Goal: Transaction & Acquisition: Subscribe to service/newsletter

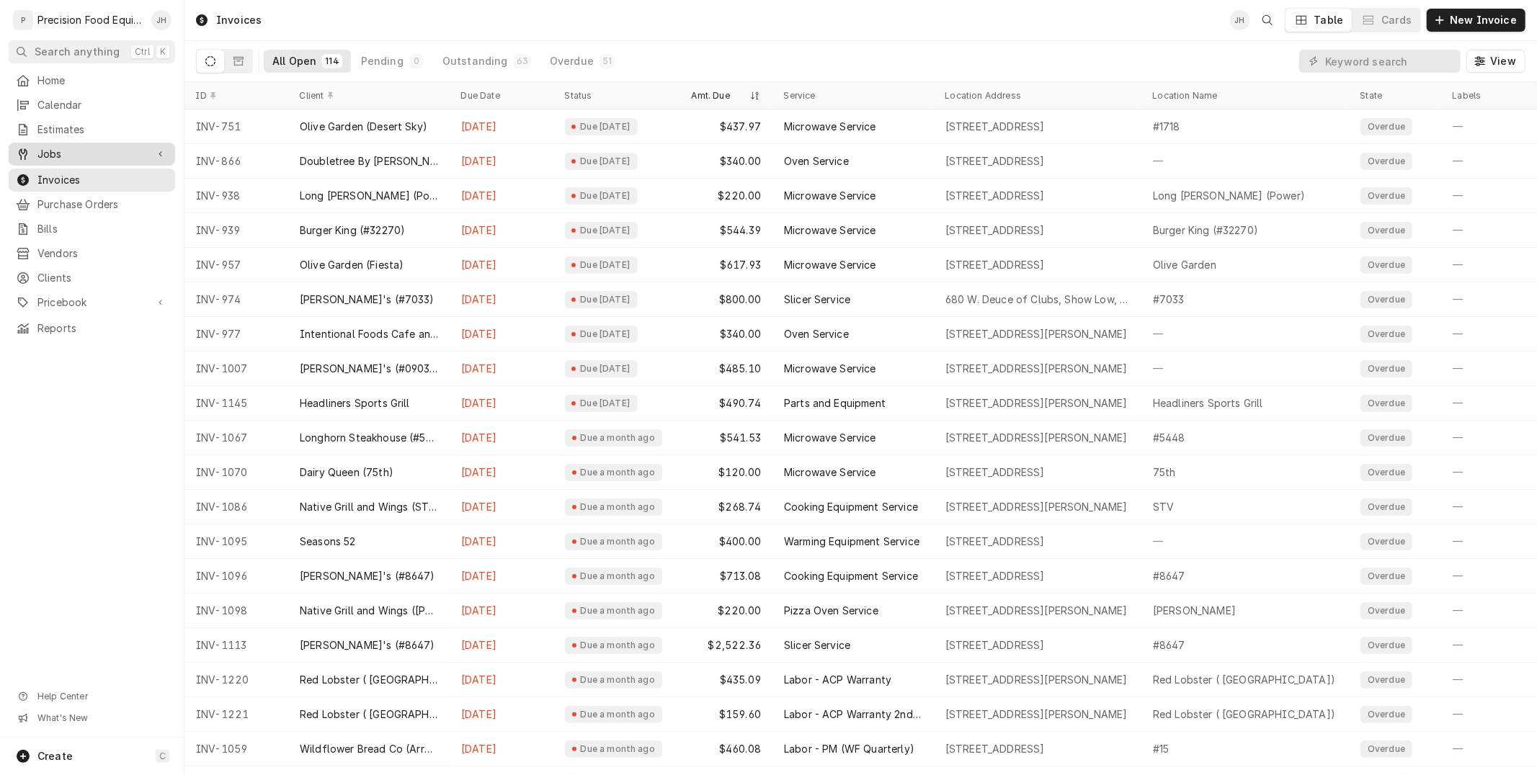
click at [87, 152] on span "Jobs" at bounding box center [91, 154] width 109 height 14
click at [92, 180] on span "Jobs" at bounding box center [102, 178] width 130 height 14
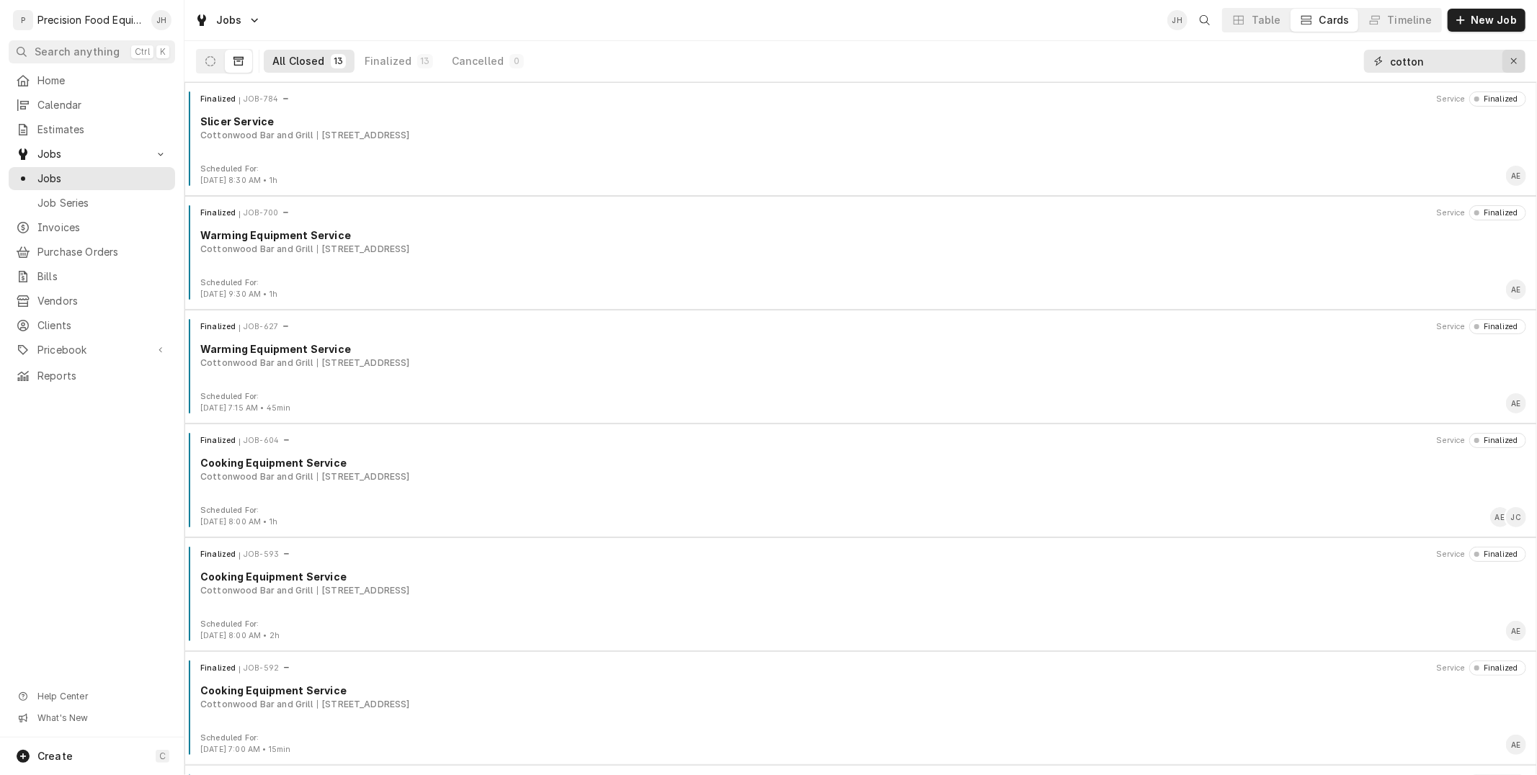
click at [1506, 65] on button "Erase input" at bounding box center [1513, 61] width 23 height 23
click at [202, 47] on div "All Closed 1366 Finalized 1306 Cancelled 60" at bounding box center [377, 61] width 362 height 40
click at [210, 61] on icon "Dynamic Content Wrapper" at bounding box center [210, 61] width 10 height 10
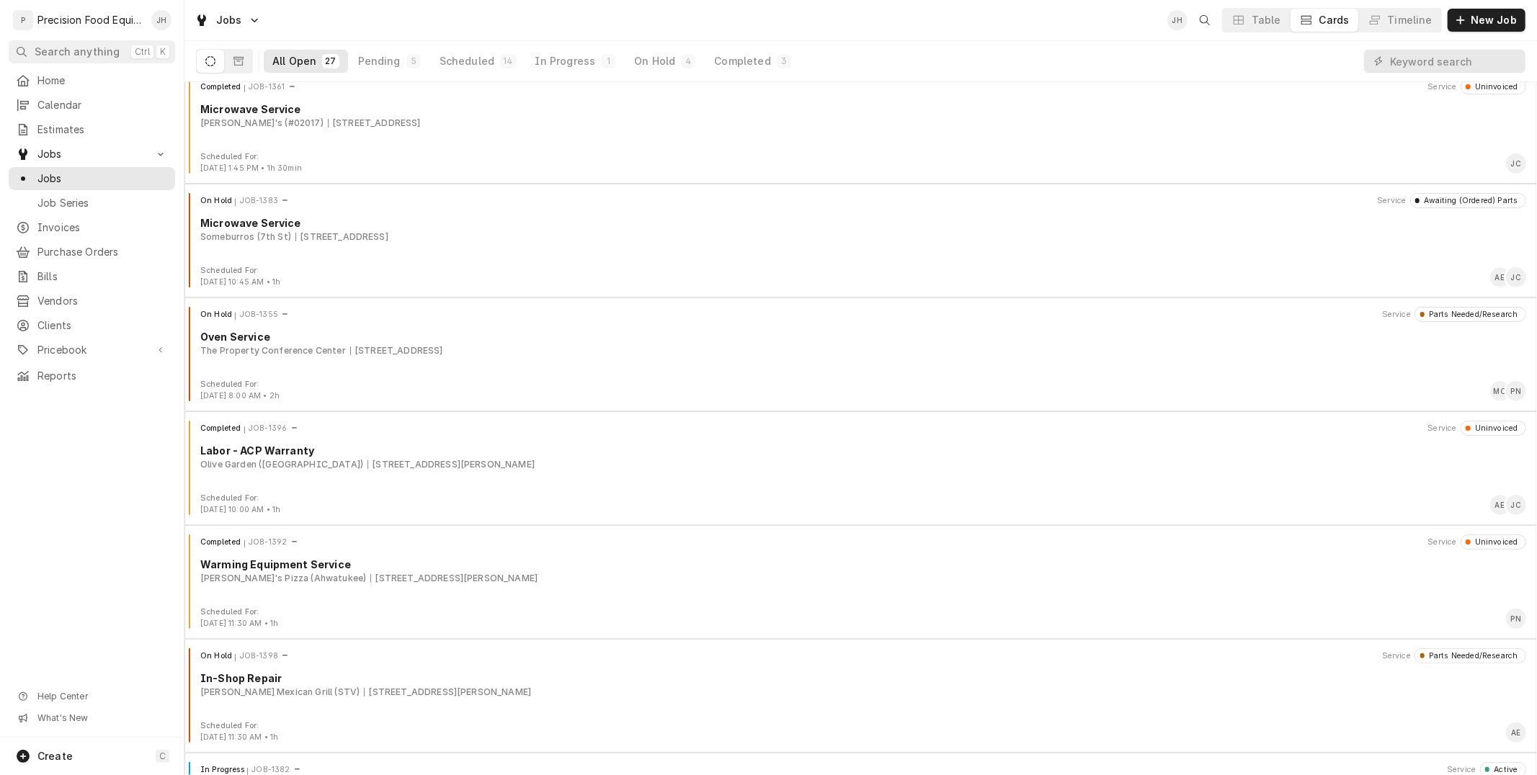
scroll to position [901, 0]
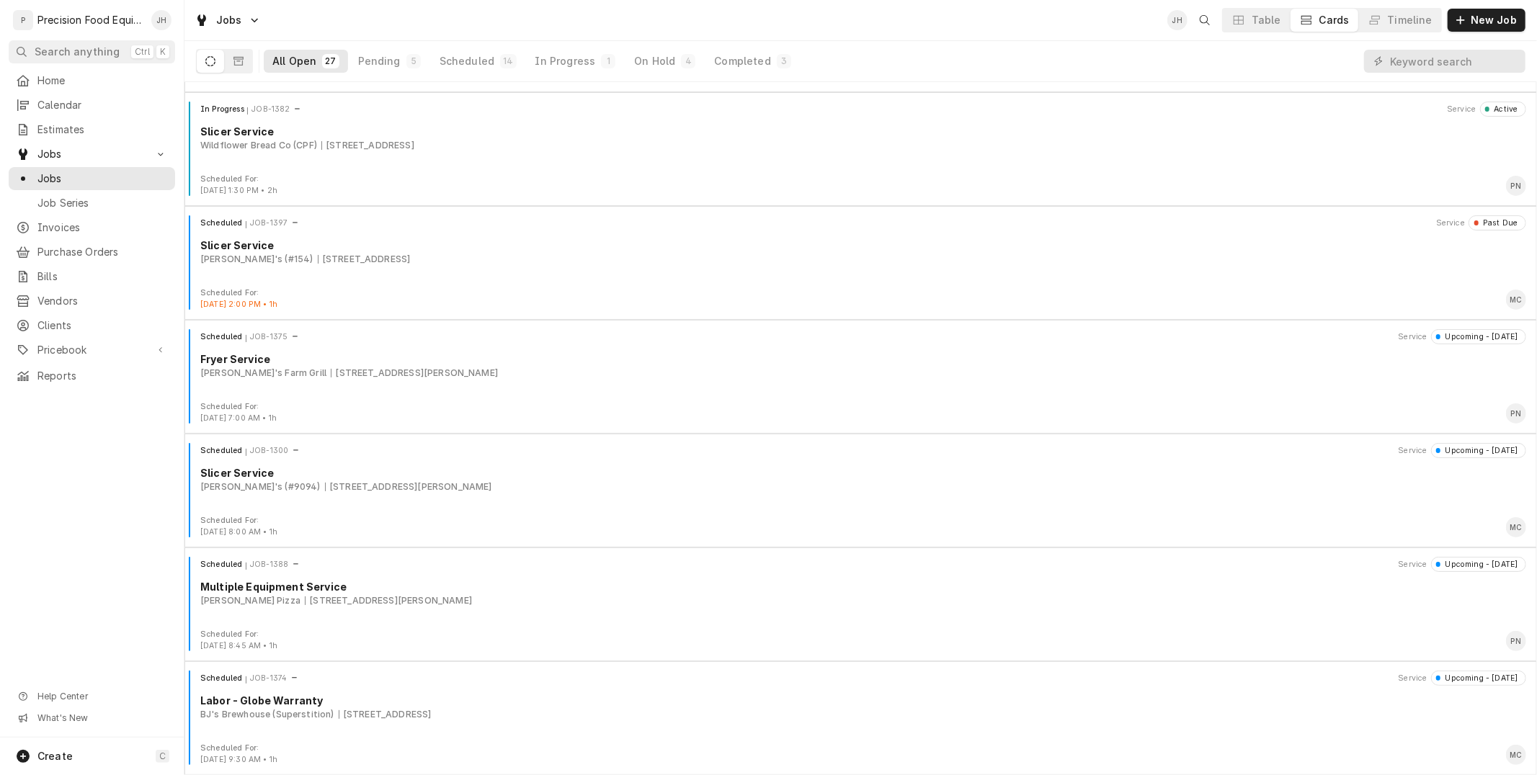
drag, startPoint x: 1522, startPoint y: 399, endPoint x: 1525, endPoint y: 434, distance: 35.5
click at [1525, 434] on div "Completed JOB-1361 Service Uninvoiced Microwave Service Wendy's (#02017) 2226 W…" at bounding box center [860, 428] width 1352 height 693
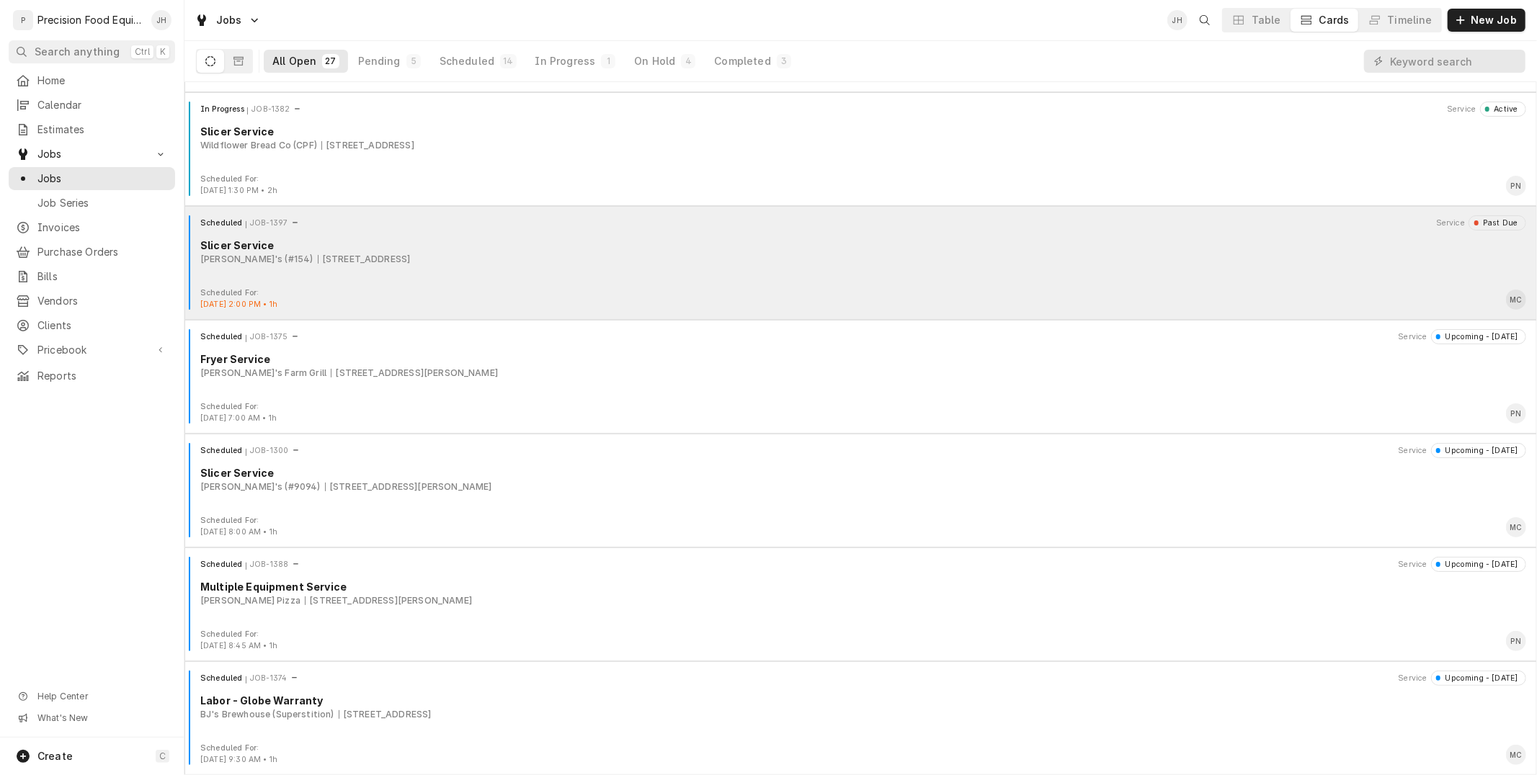
click at [436, 275] on div "Scheduled JOB-1397 Service Past Due Slicer Service Arby's (#154) 9049 E Indian …" at bounding box center [860, 251] width 1341 height 72
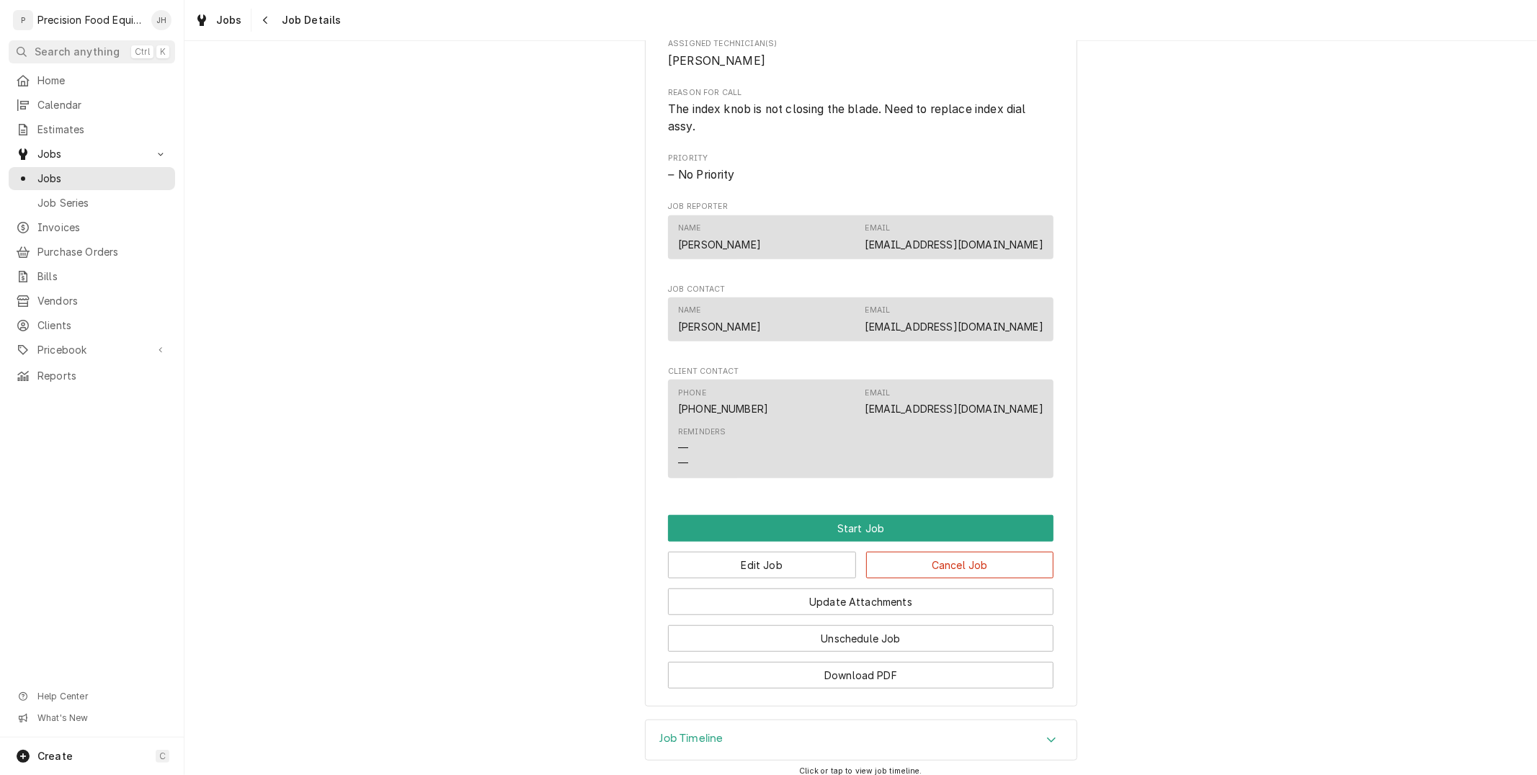
scroll to position [687, 0]
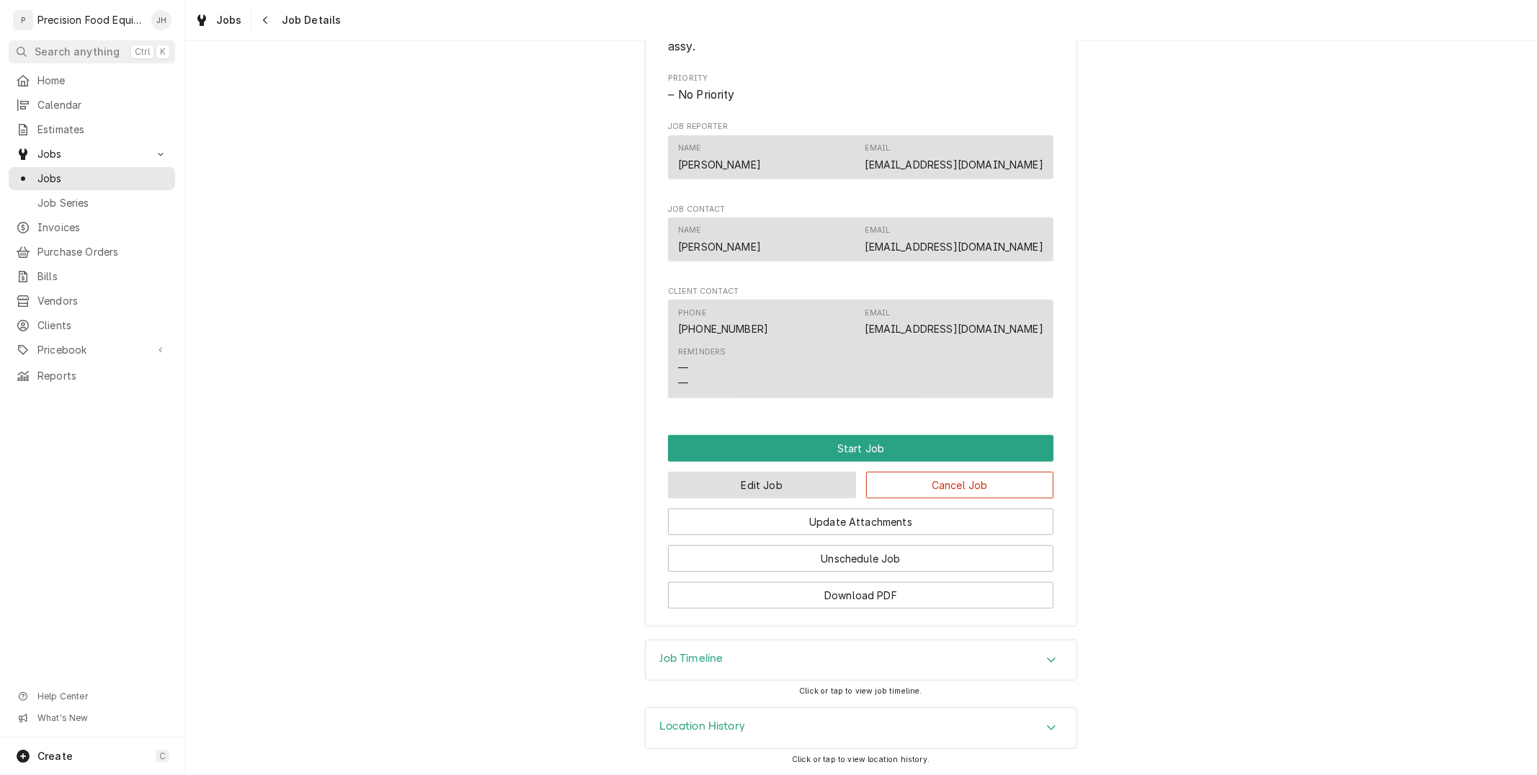
click at [764, 478] on button "Edit Job" at bounding box center [762, 485] width 188 height 27
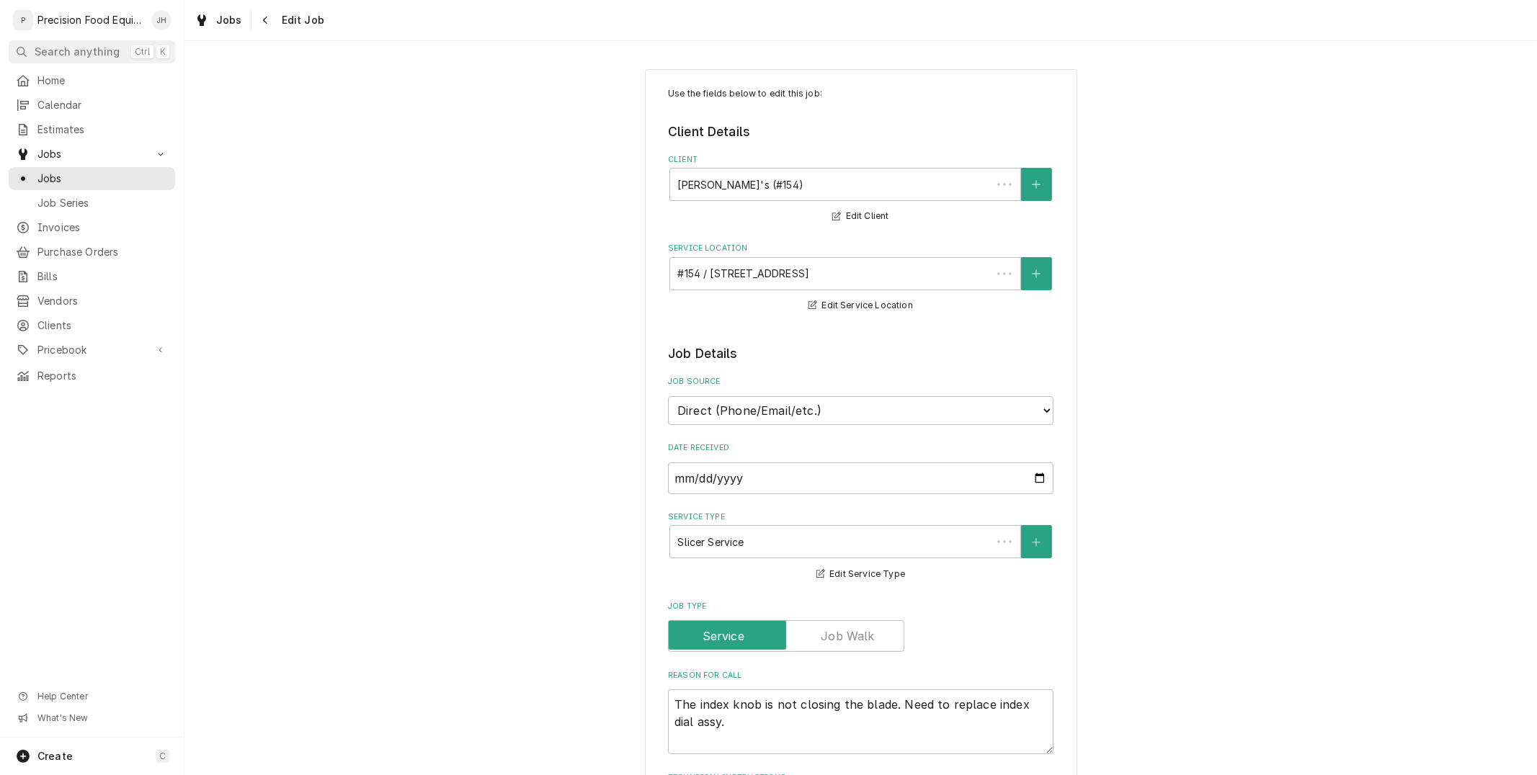
type textarea "x"
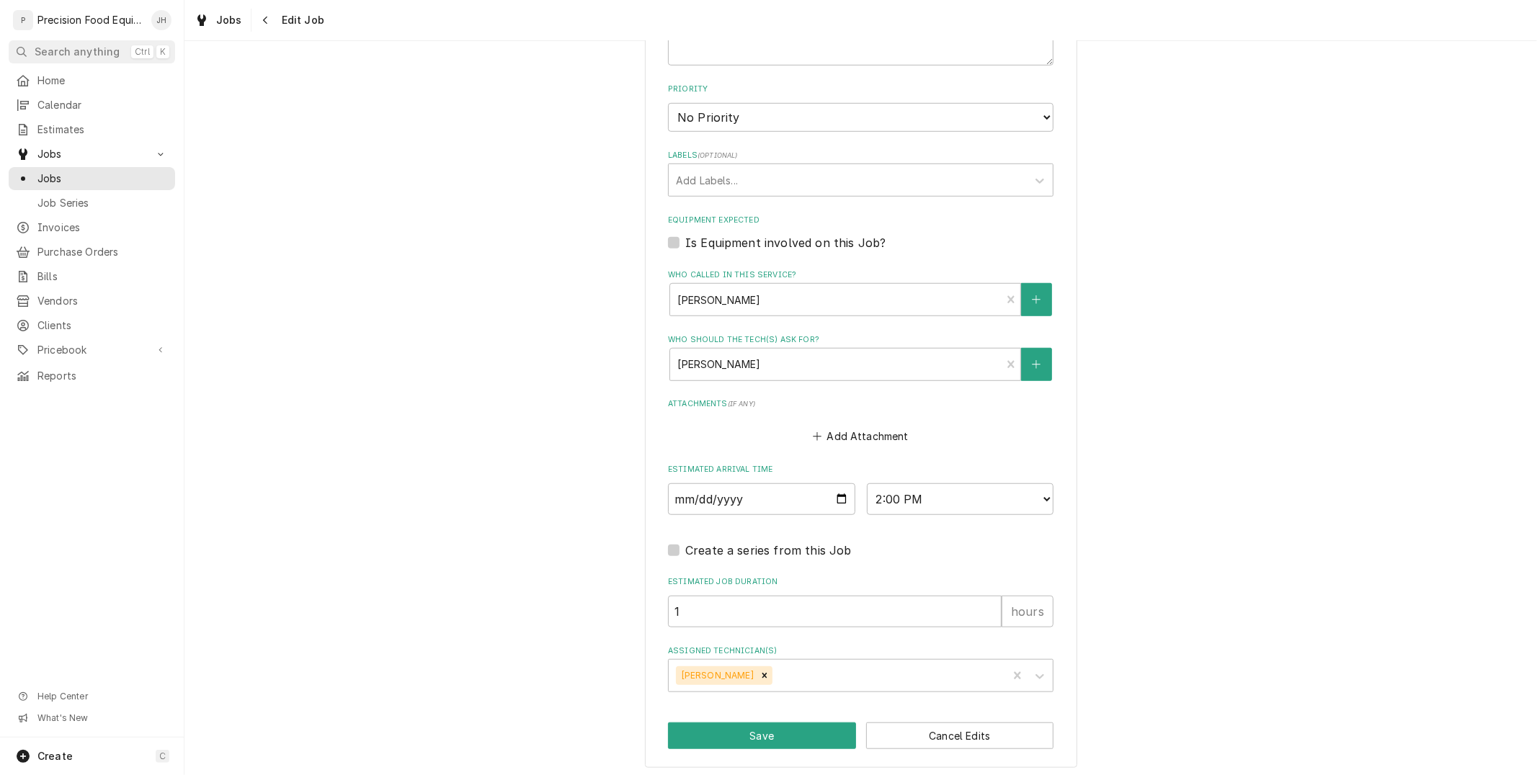
scroll to position [793, 0]
click at [821, 499] on input "2025-08-25" at bounding box center [761, 498] width 187 height 32
click at [829, 493] on input "2025-08-25" at bounding box center [761, 498] width 187 height 32
type input "2025-08-26"
type textarea "x"
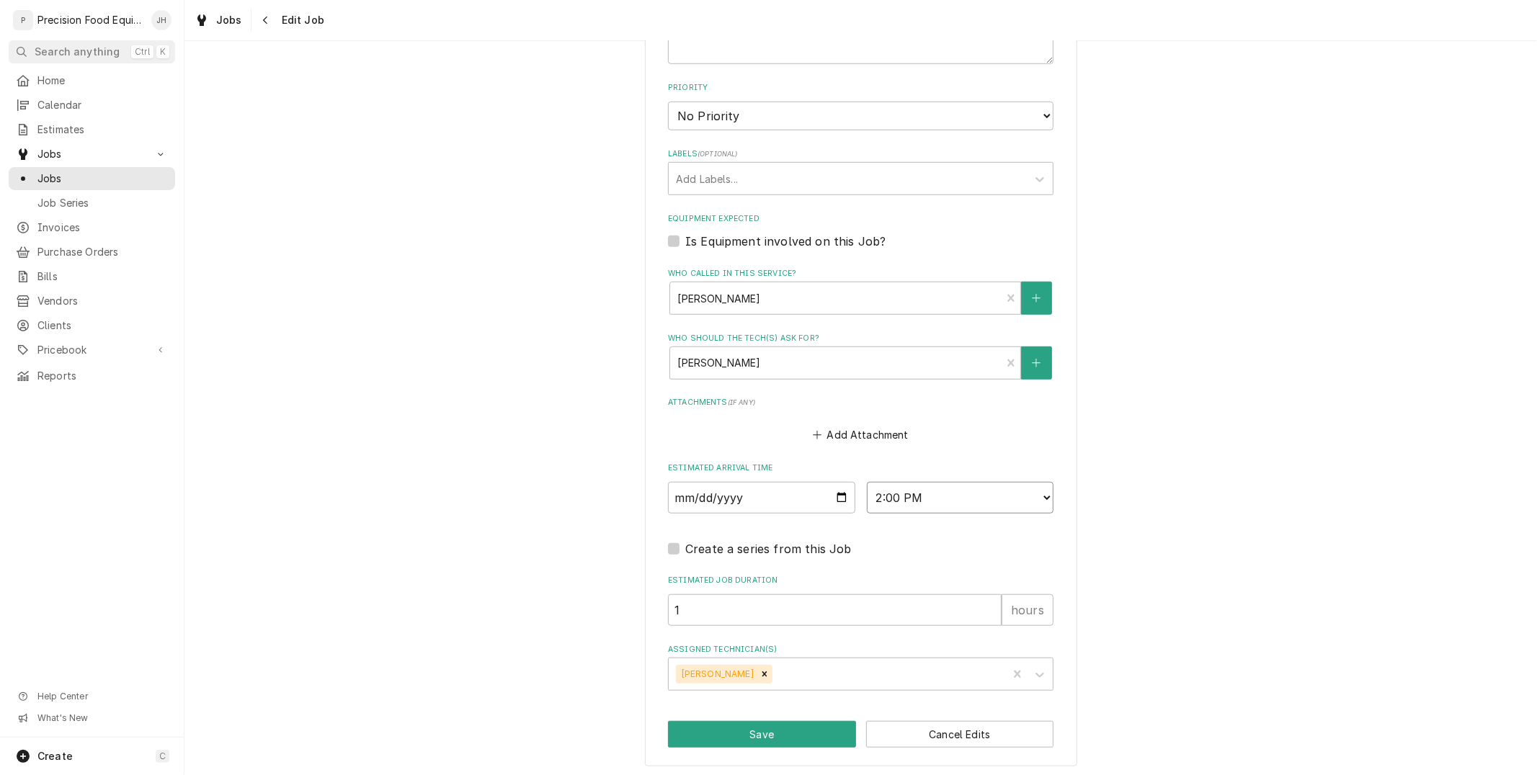
click at [1020, 503] on select "AM / PM 6:00 AM 6:15 AM 6:30 AM 6:45 AM 7:00 AM 7:15 AM 7:30 AM 7:45 AM 8:00 AM…" at bounding box center [960, 498] width 187 height 32
select select "12:30:00"
click at [867, 482] on select "AM / PM 6:00 AM 6:15 AM 6:30 AM 6:45 AM 7:00 AM 7:15 AM 7:30 AM 7:45 AM 8:00 AM…" at bounding box center [960, 498] width 187 height 32
click at [798, 739] on button "Save" at bounding box center [762, 734] width 188 height 27
type textarea "x"
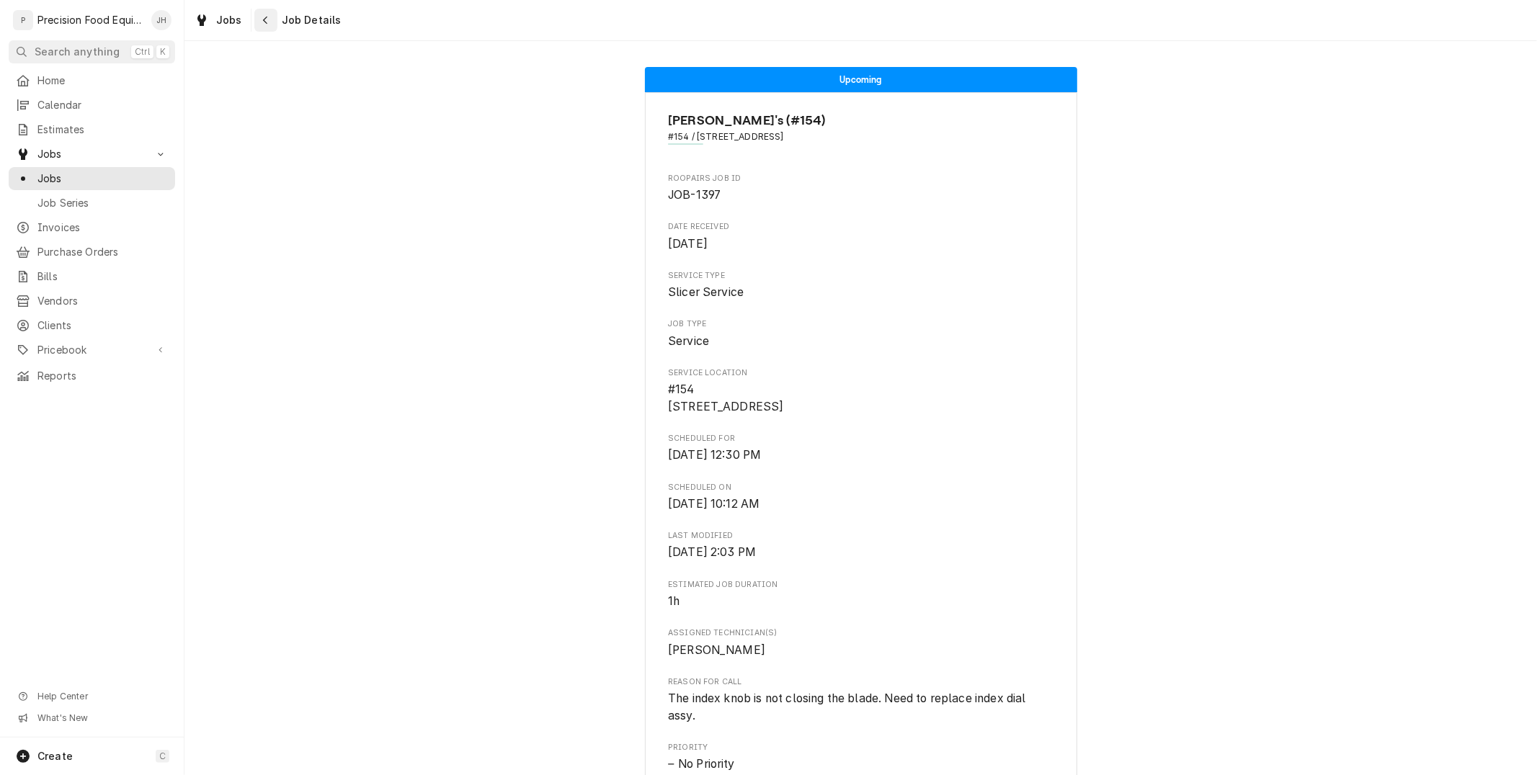
click at [262, 29] on button "Navigate back" at bounding box center [265, 20] width 23 height 23
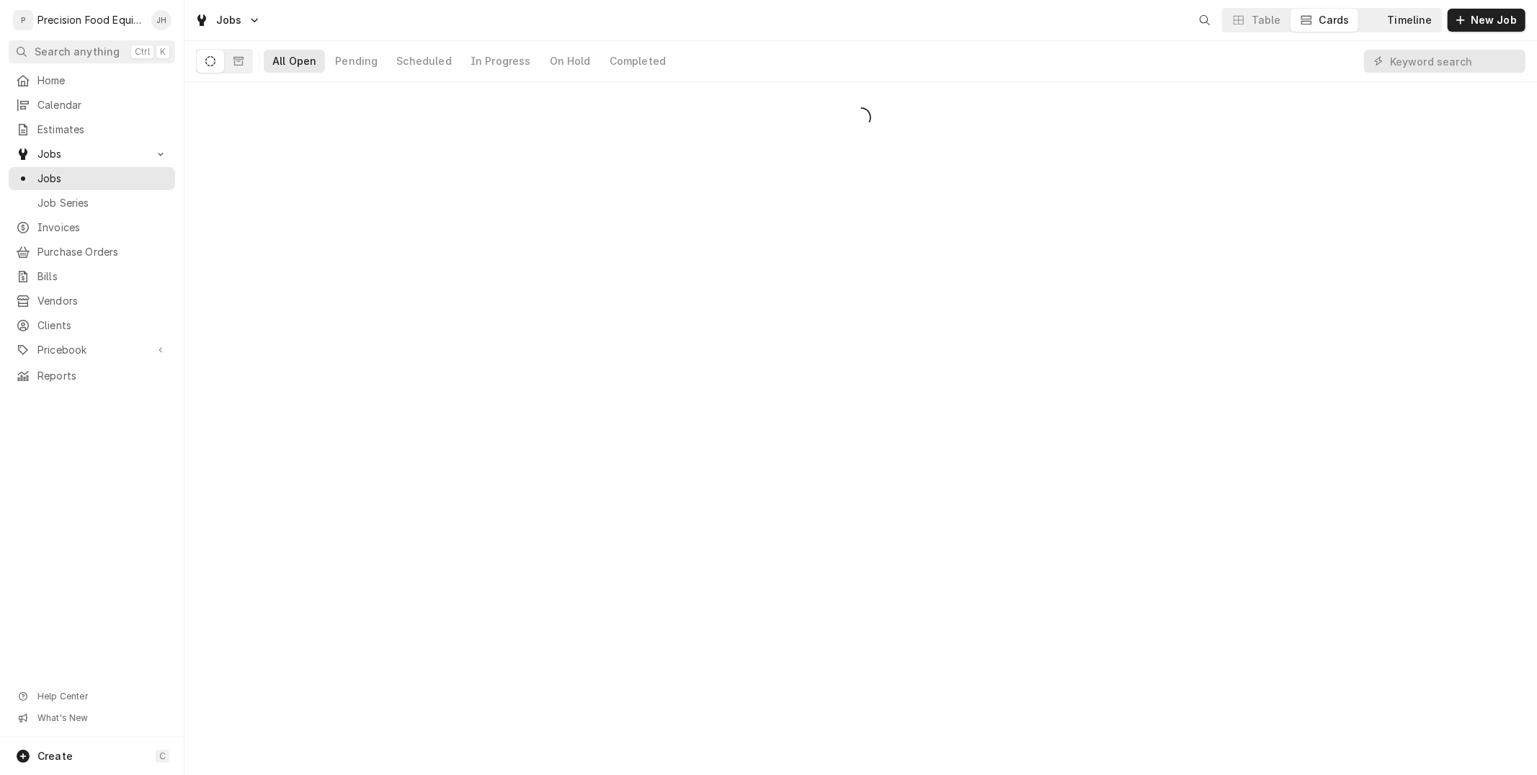
click at [1401, 16] on div "Timeline" at bounding box center [1410, 20] width 45 height 14
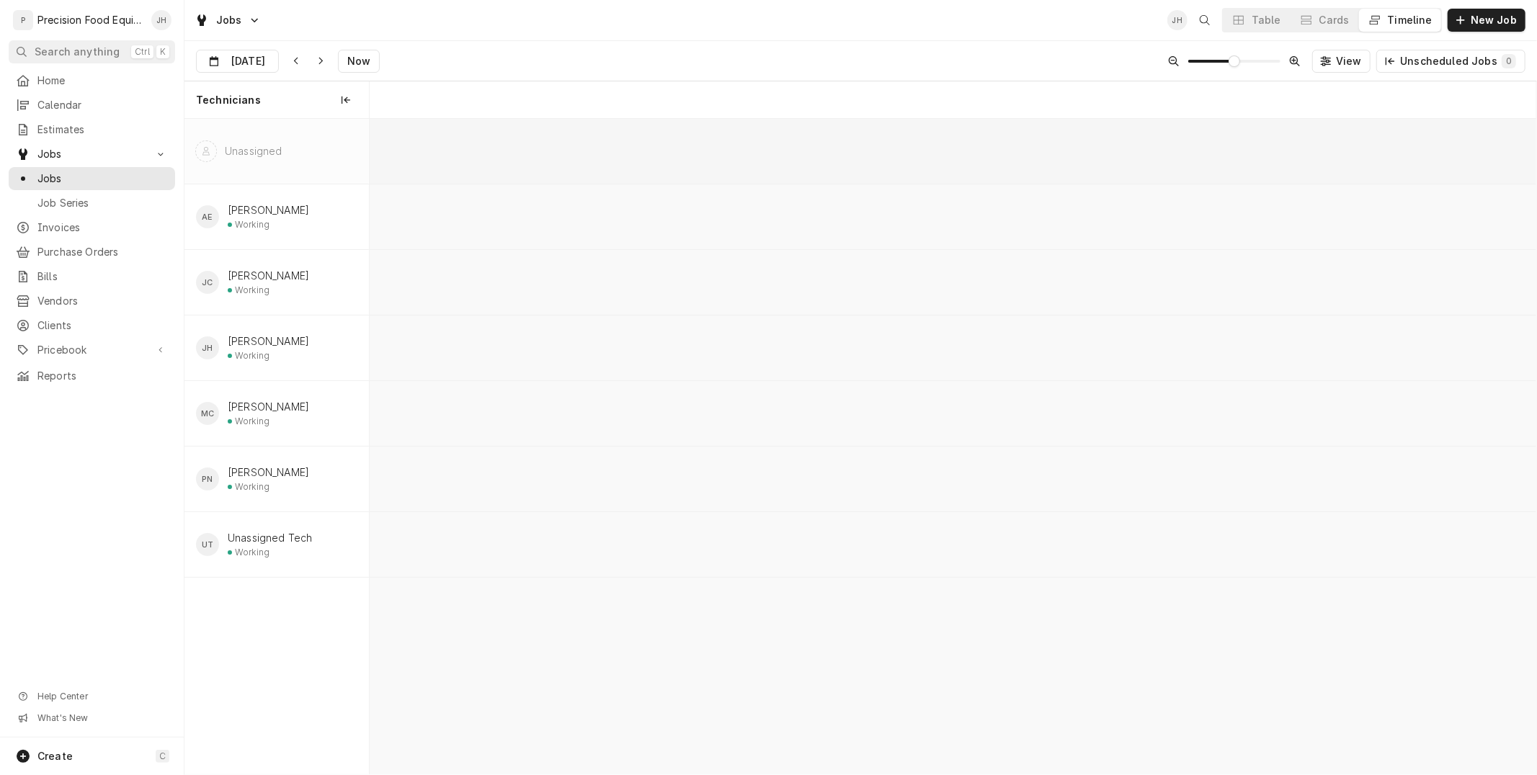
scroll to position [0, 23103]
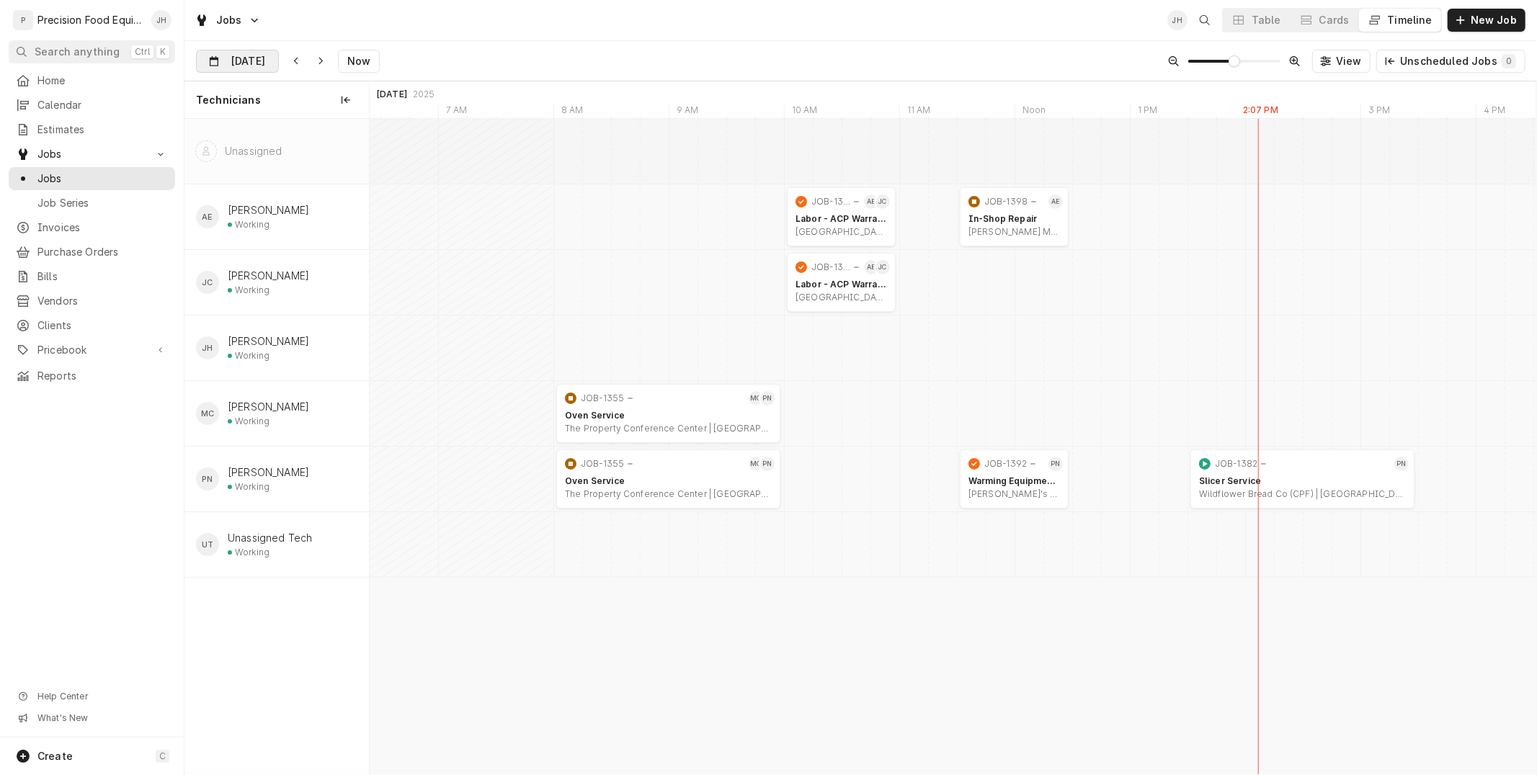
click at [220, 66] on input "Aug 25" at bounding box center [227, 64] width 61 height 28
click at [251, 264] on div "26" at bounding box center [262, 260] width 26 height 20
type input "Aug 26"
click at [262, 258] on div "JC Jacob Cardenas Working" at bounding box center [276, 282] width 184 height 65
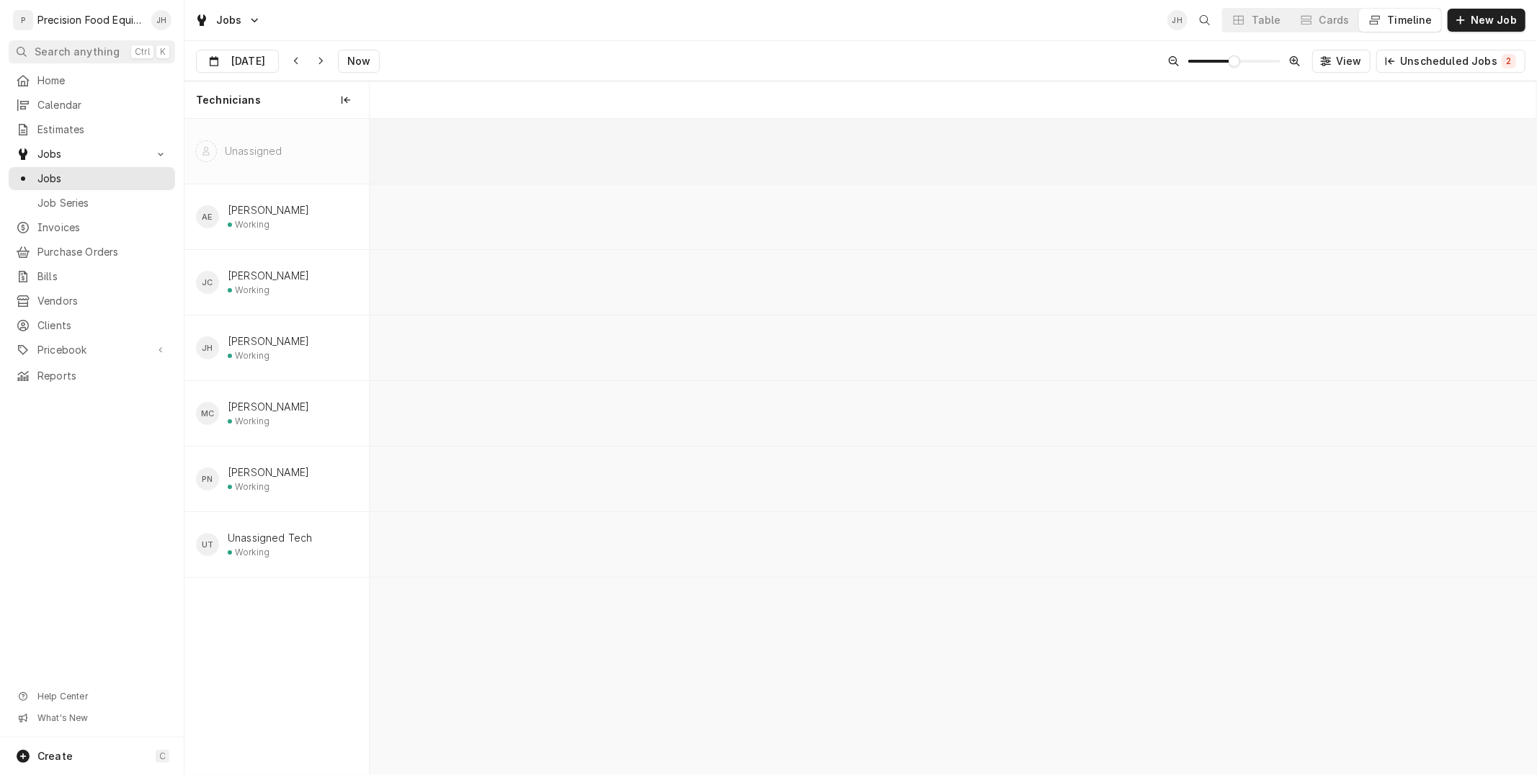
scroll to position [0, 25485]
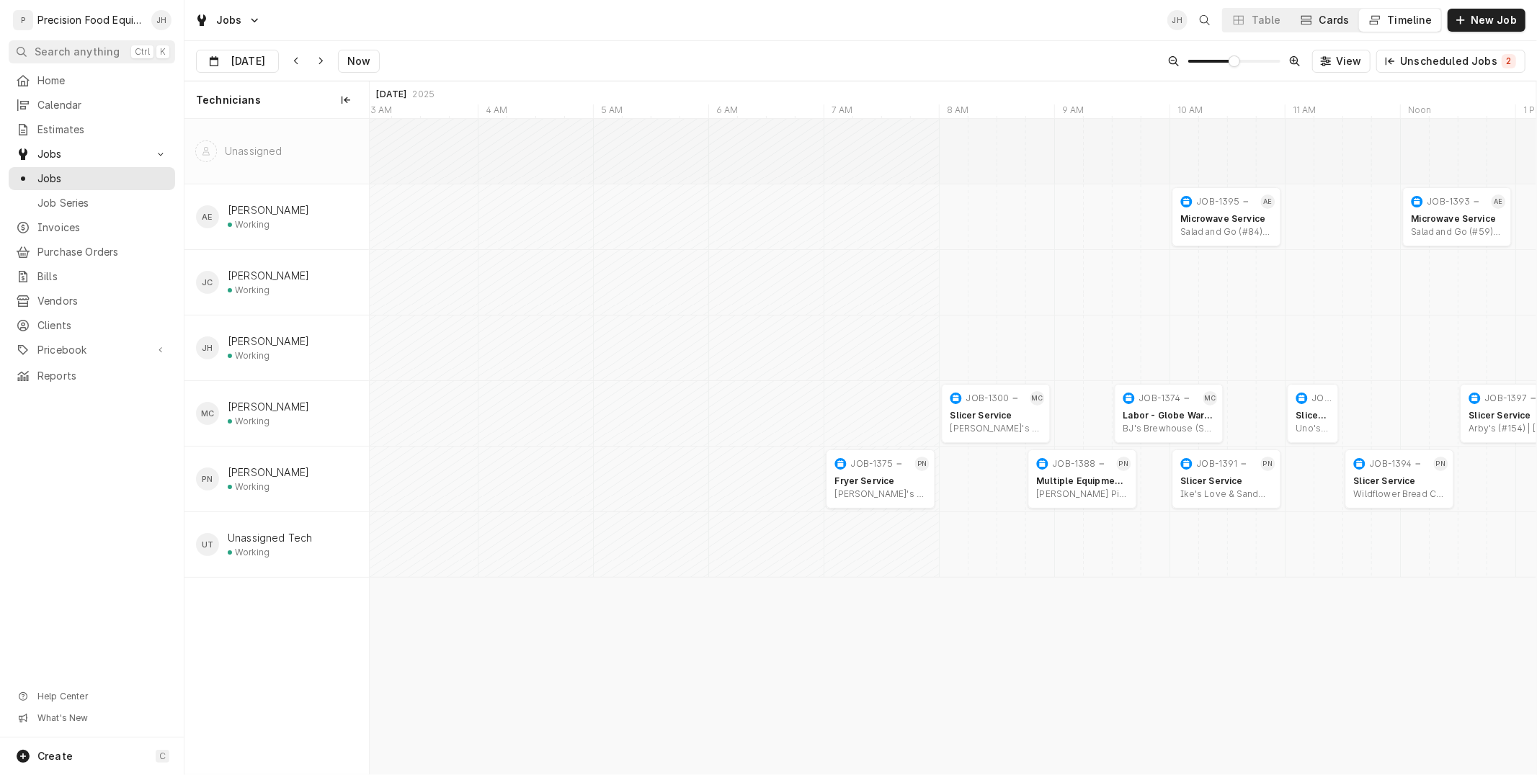
click at [1343, 13] on div "Cards" at bounding box center [1334, 20] width 30 height 14
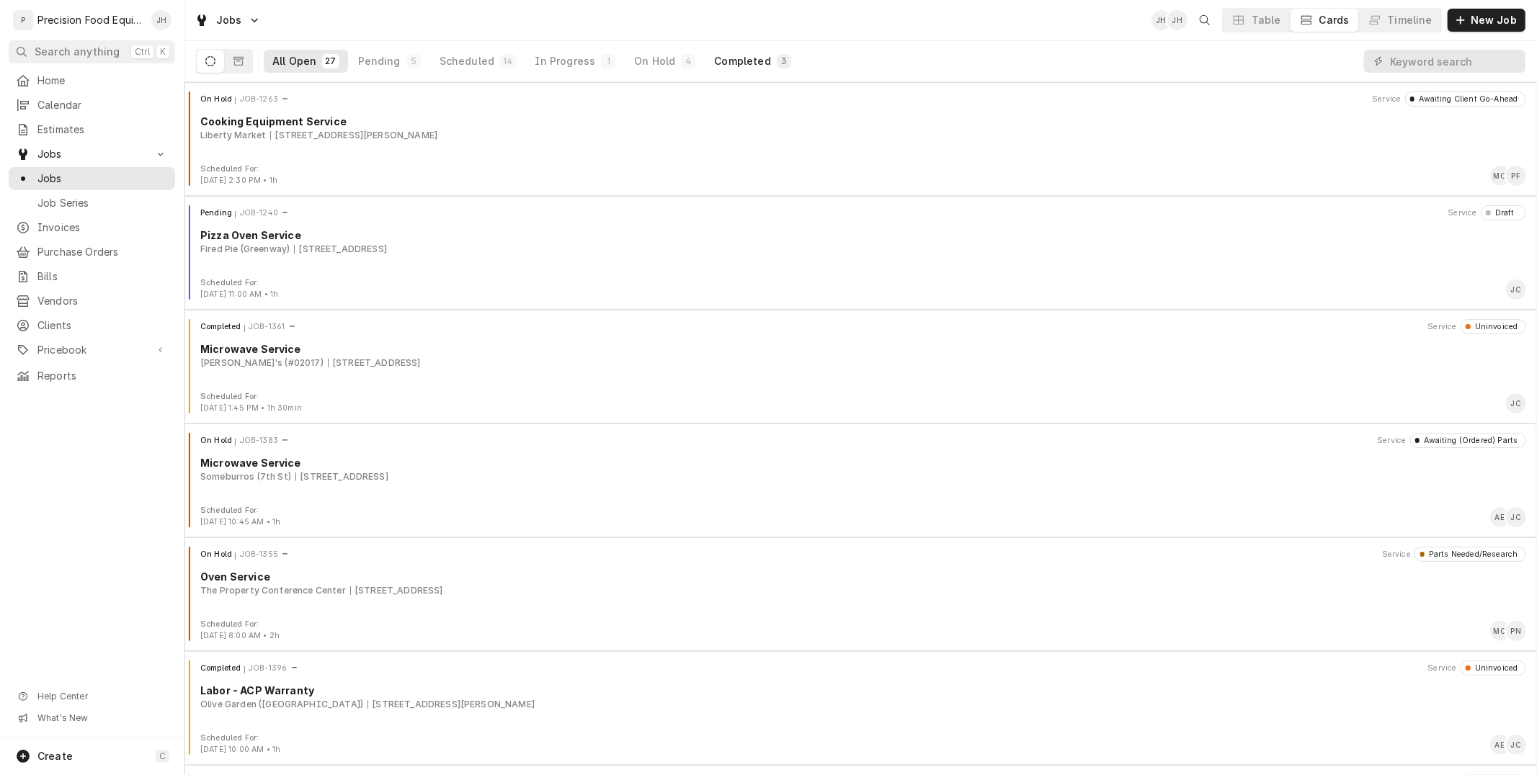
click at [743, 60] on div "Completed" at bounding box center [742, 61] width 56 height 14
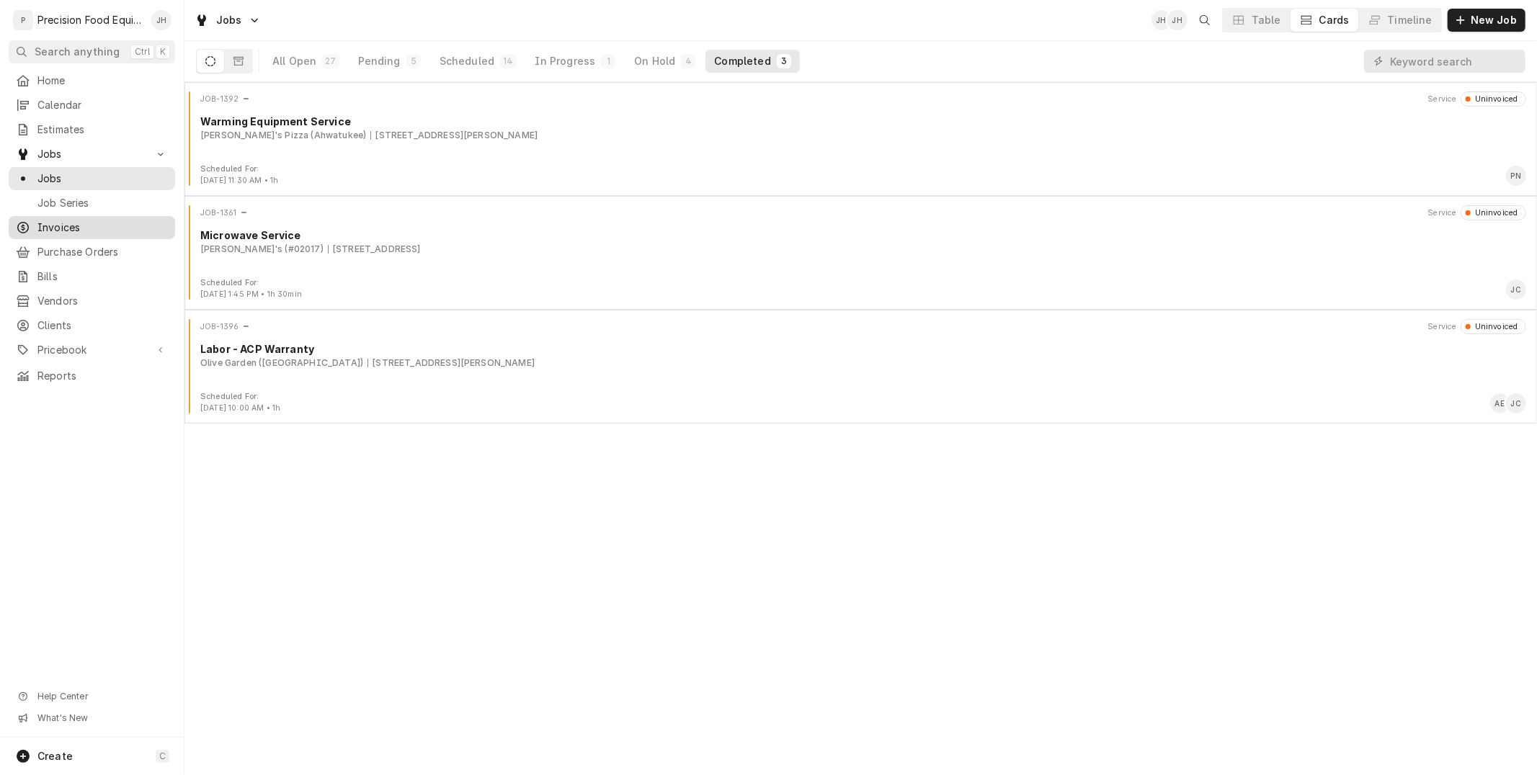
click at [61, 226] on span "Invoices" at bounding box center [102, 227] width 130 height 14
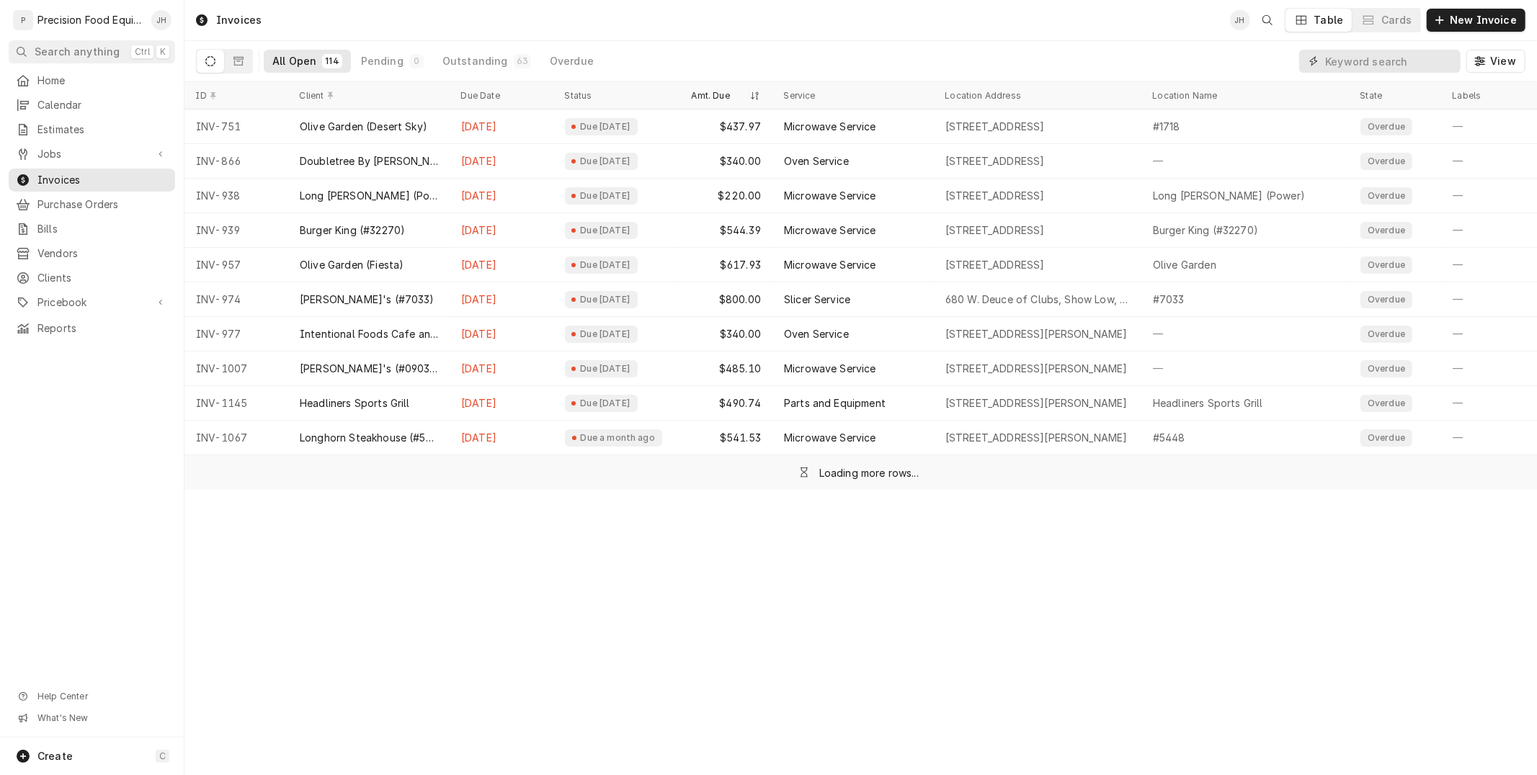
click at [1402, 63] on input "Dynamic Content Wrapper" at bounding box center [1389, 61] width 128 height 23
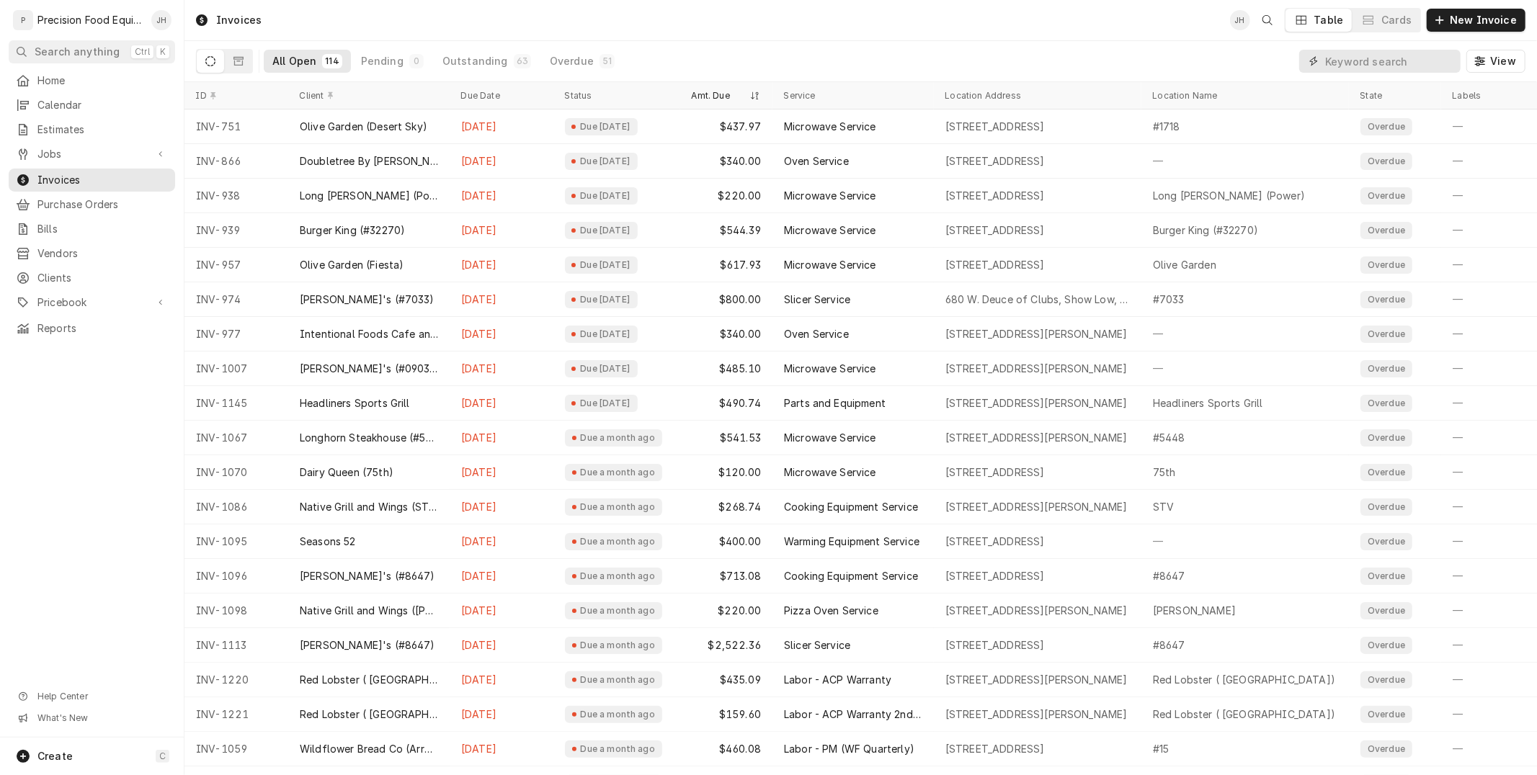
click at [1368, 63] on input "Dynamic Content Wrapper" at bounding box center [1389, 61] width 128 height 23
click at [1357, 62] on input "Dynamic Content Wrapper" at bounding box center [1389, 61] width 128 height 23
click at [1357, 65] on input "Dynamic Content Wrapper" at bounding box center [1389, 61] width 128 height 23
paste input "INV-1184"
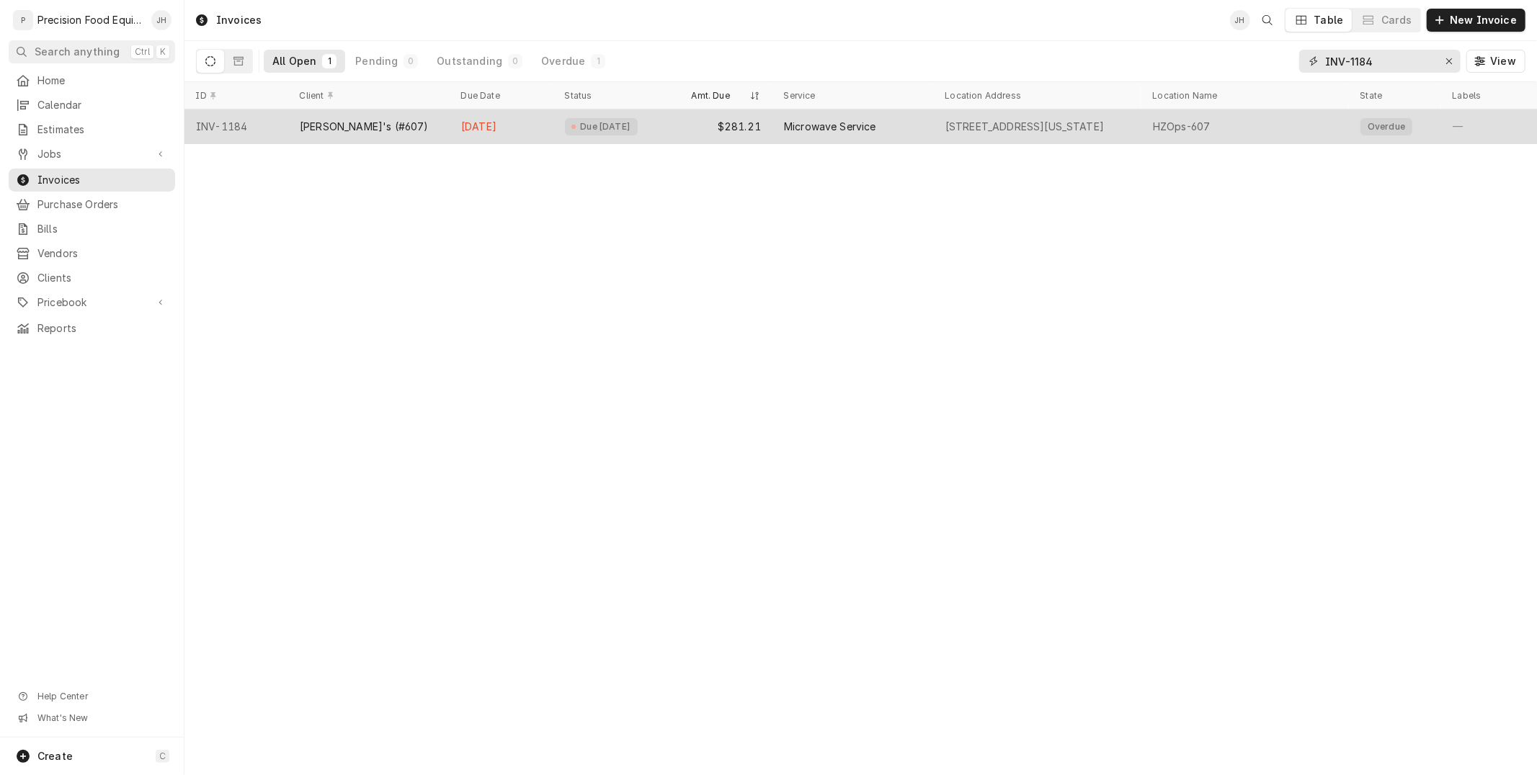
type input "INV-1184"
click at [844, 115] on div "Microwave Service" at bounding box center [852, 127] width 161 height 35
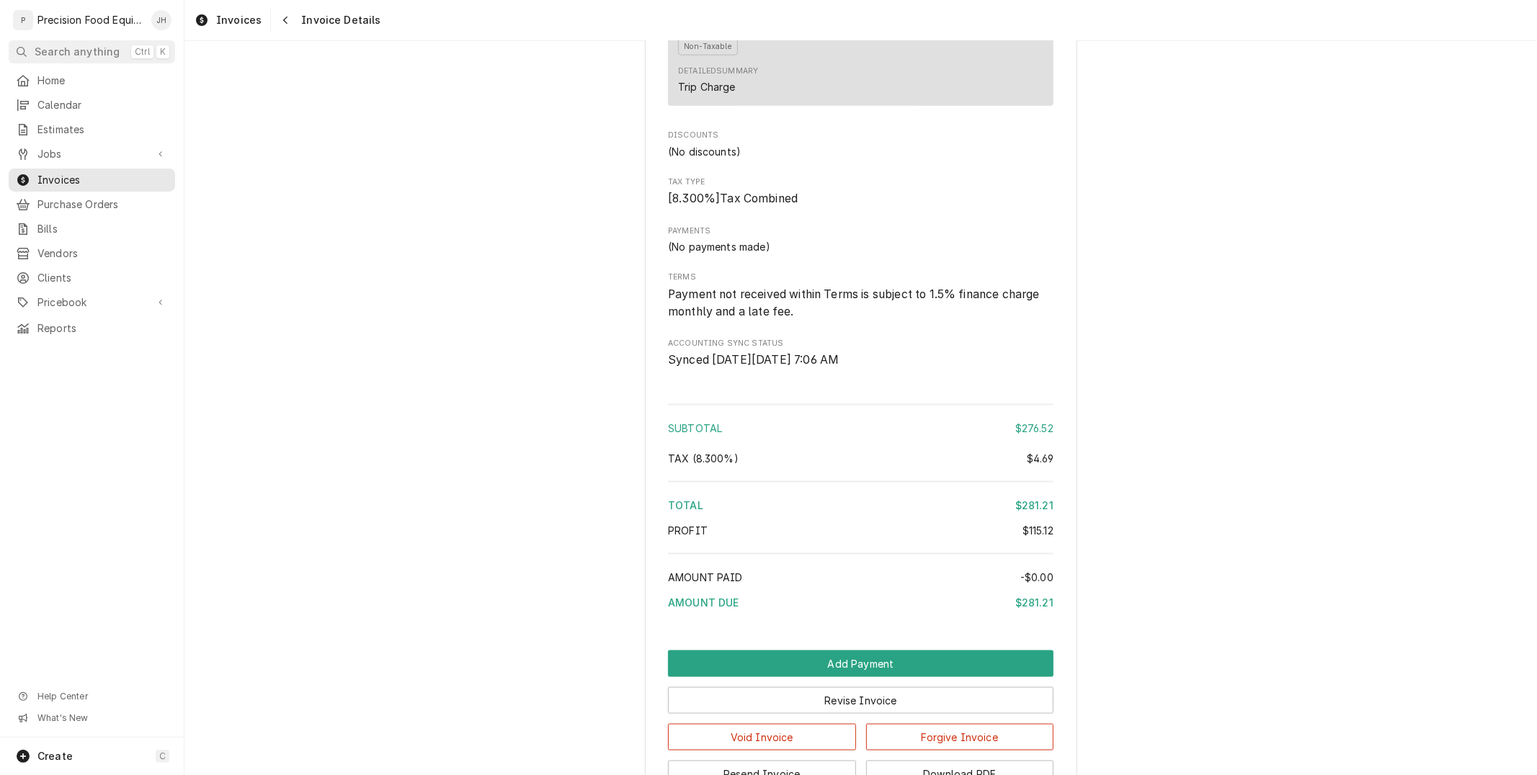
scroll to position [1640, 0]
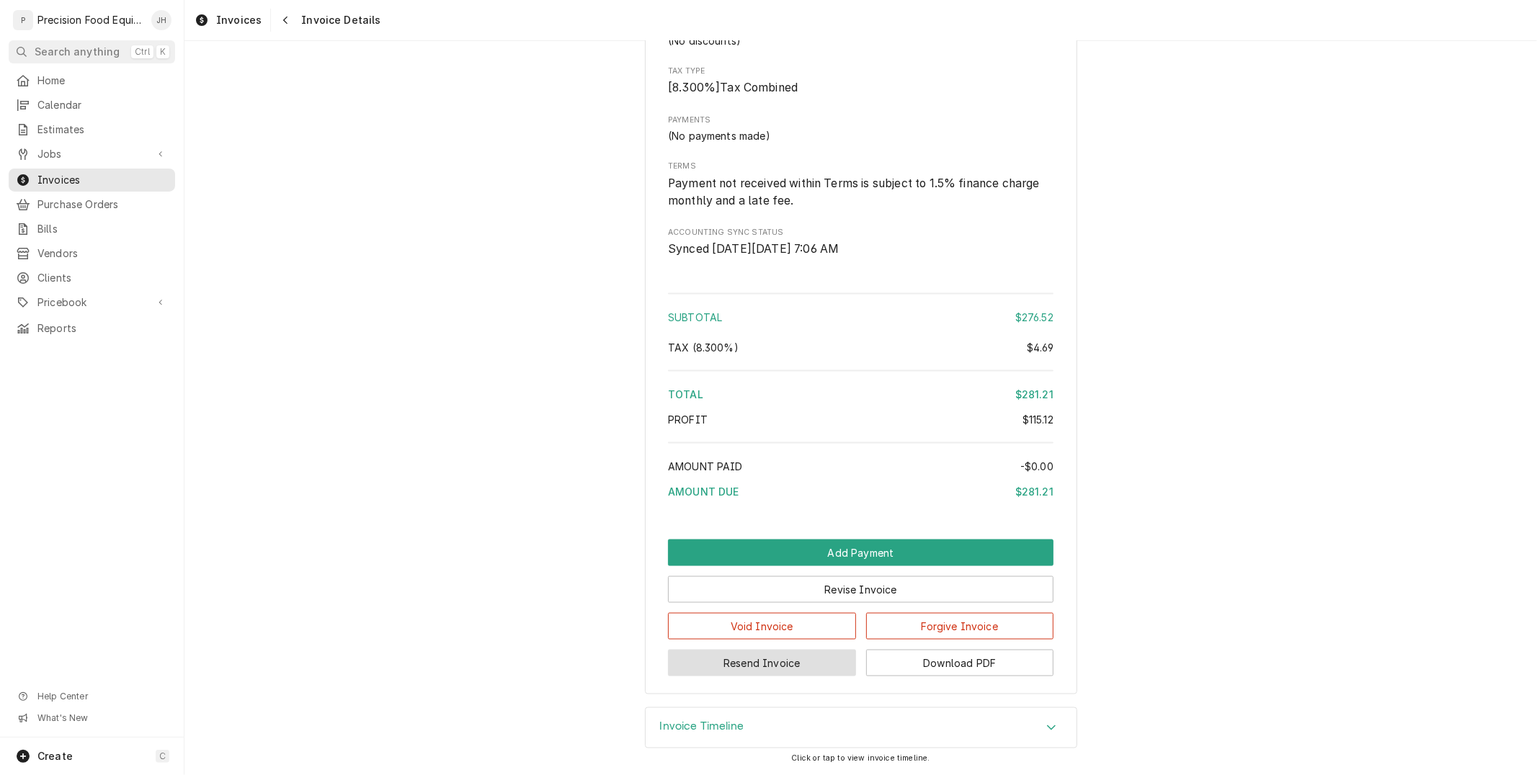
click at [810, 667] on button "Resend Invoice" at bounding box center [762, 663] width 188 height 27
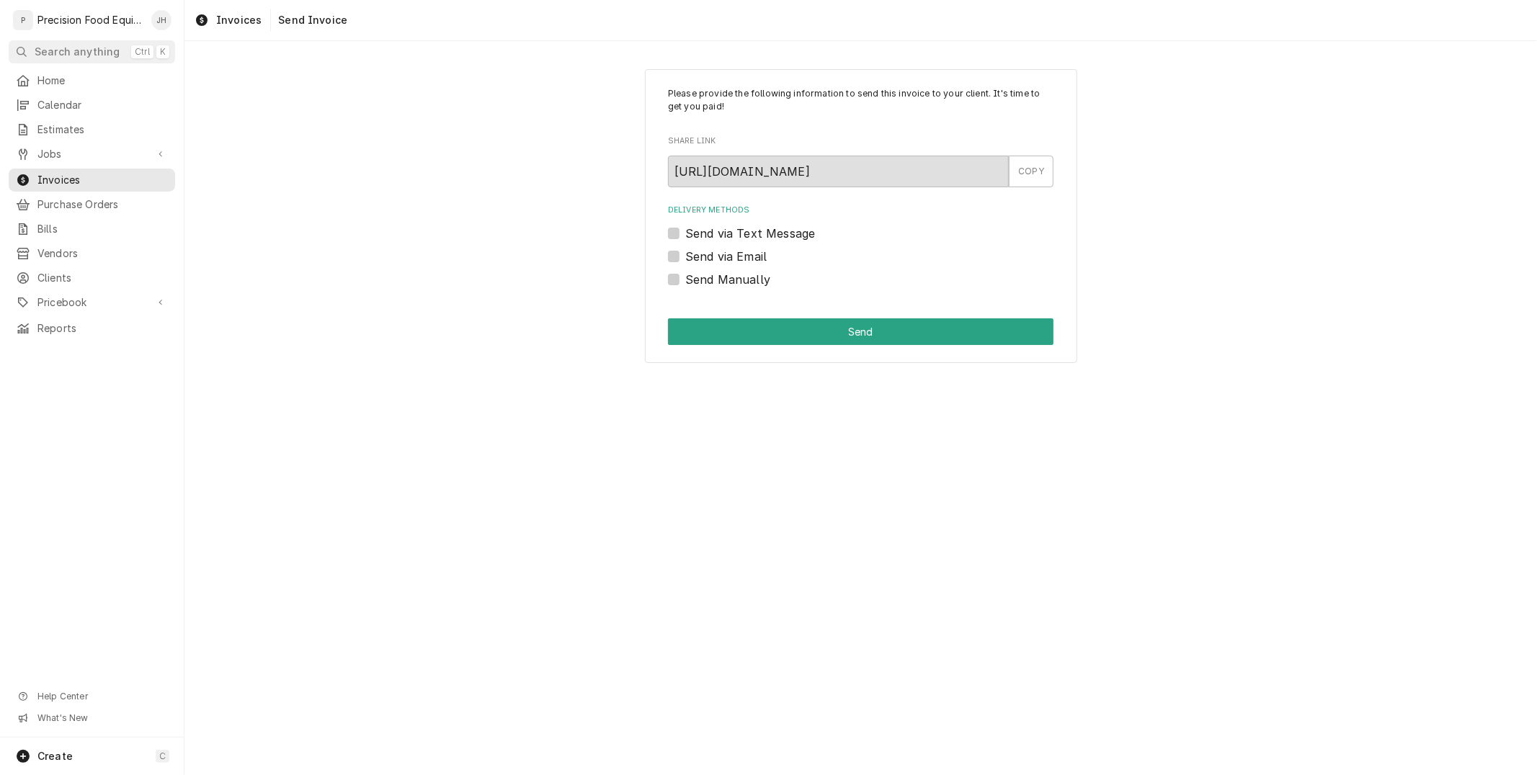
click at [685, 228] on label "Send via Text Message" at bounding box center [750, 233] width 130 height 17
click at [685, 228] on input "Send via Text Message" at bounding box center [877, 241] width 385 height 32
checkbox input "true"
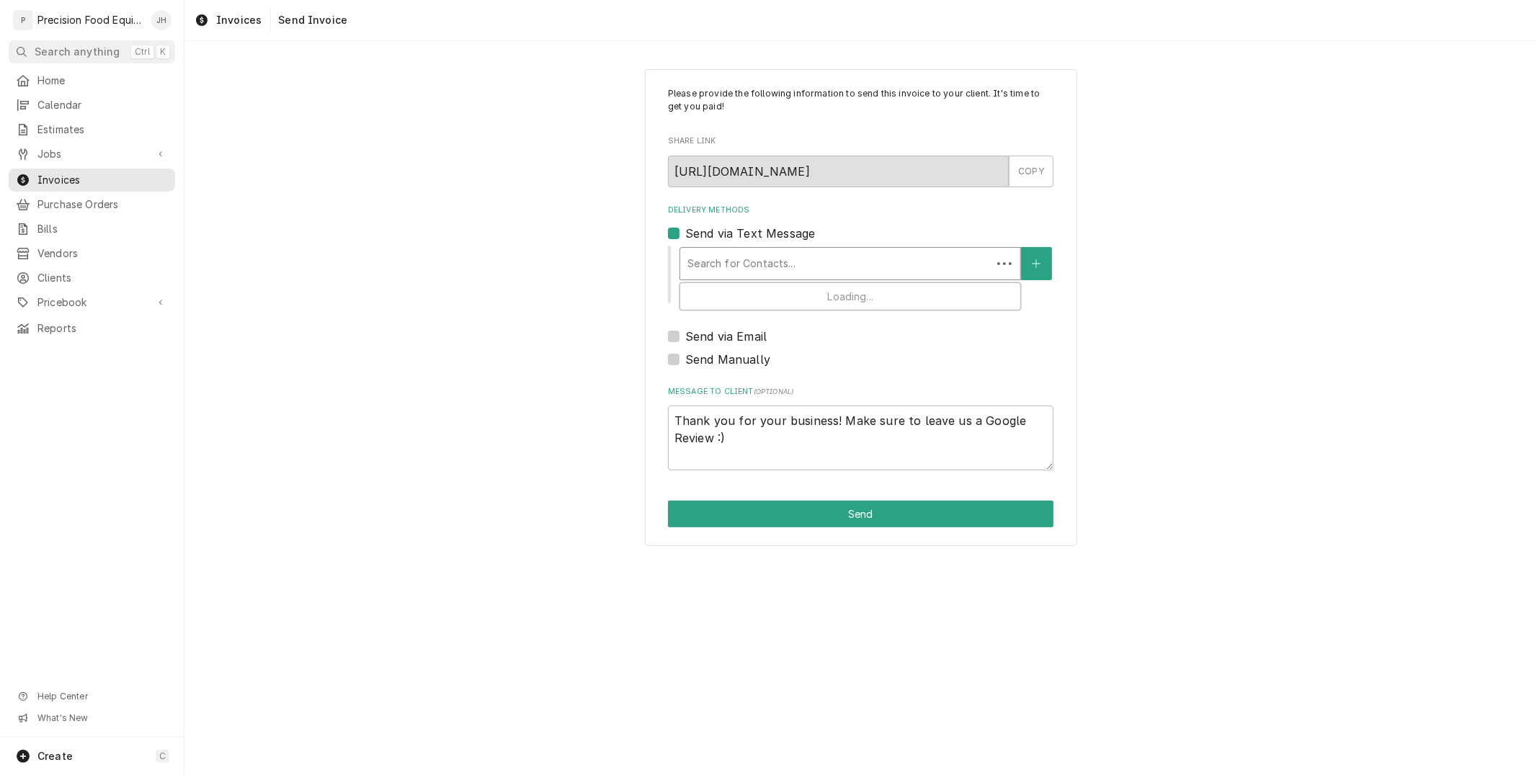
click at [783, 251] on div "Delivery Methods" at bounding box center [835, 264] width 297 height 26
click at [663, 231] on div "Please provide the following information to send this invoice to your client. I…" at bounding box center [861, 307] width 432 height 477
click at [685, 336] on label "Send via Email" at bounding box center [725, 336] width 81 height 17
click at [685, 336] on input "Send via Email" at bounding box center [877, 344] width 385 height 32
checkbox input "true"
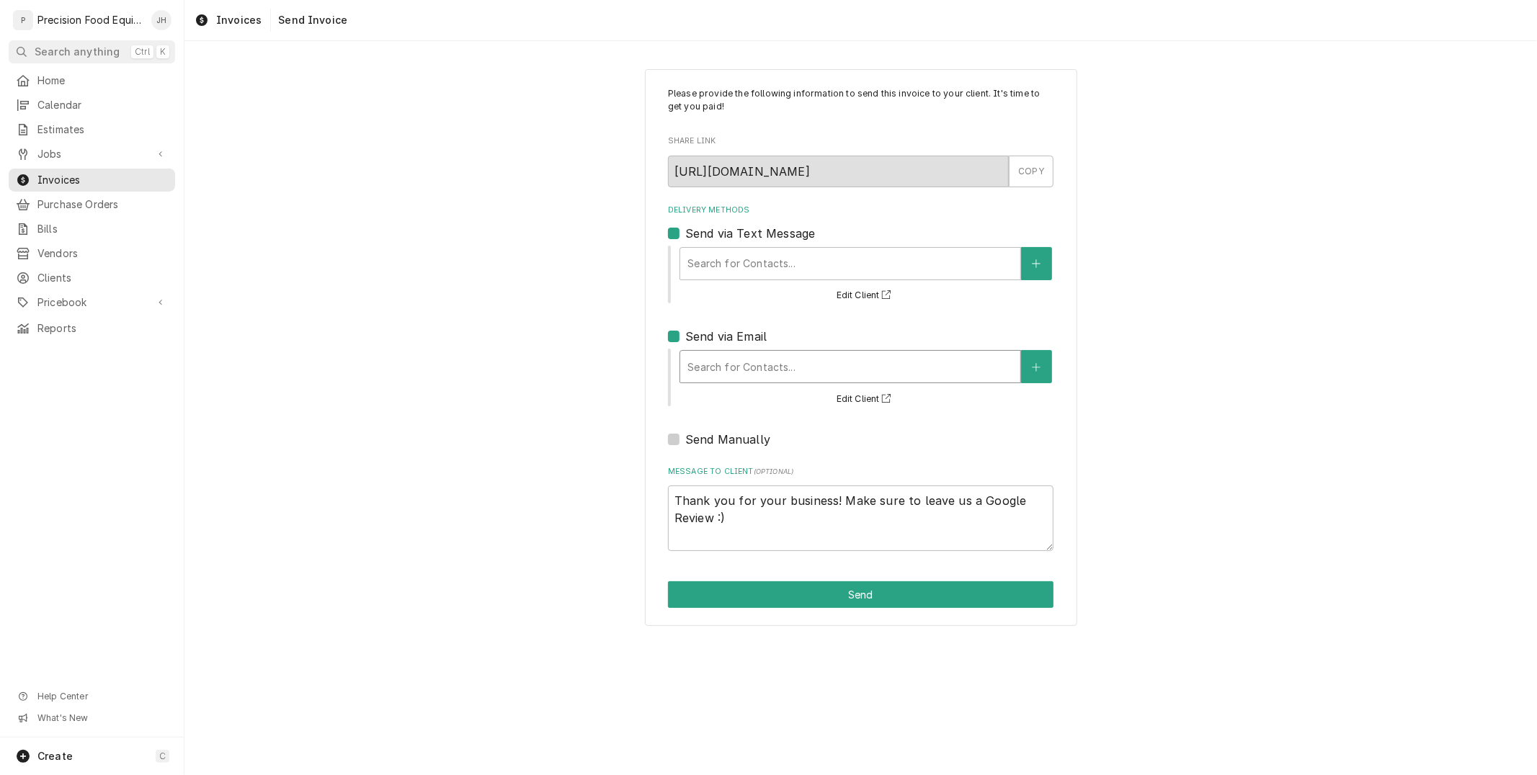
click at [750, 358] on div "Delivery Methods" at bounding box center [850, 367] width 326 height 26
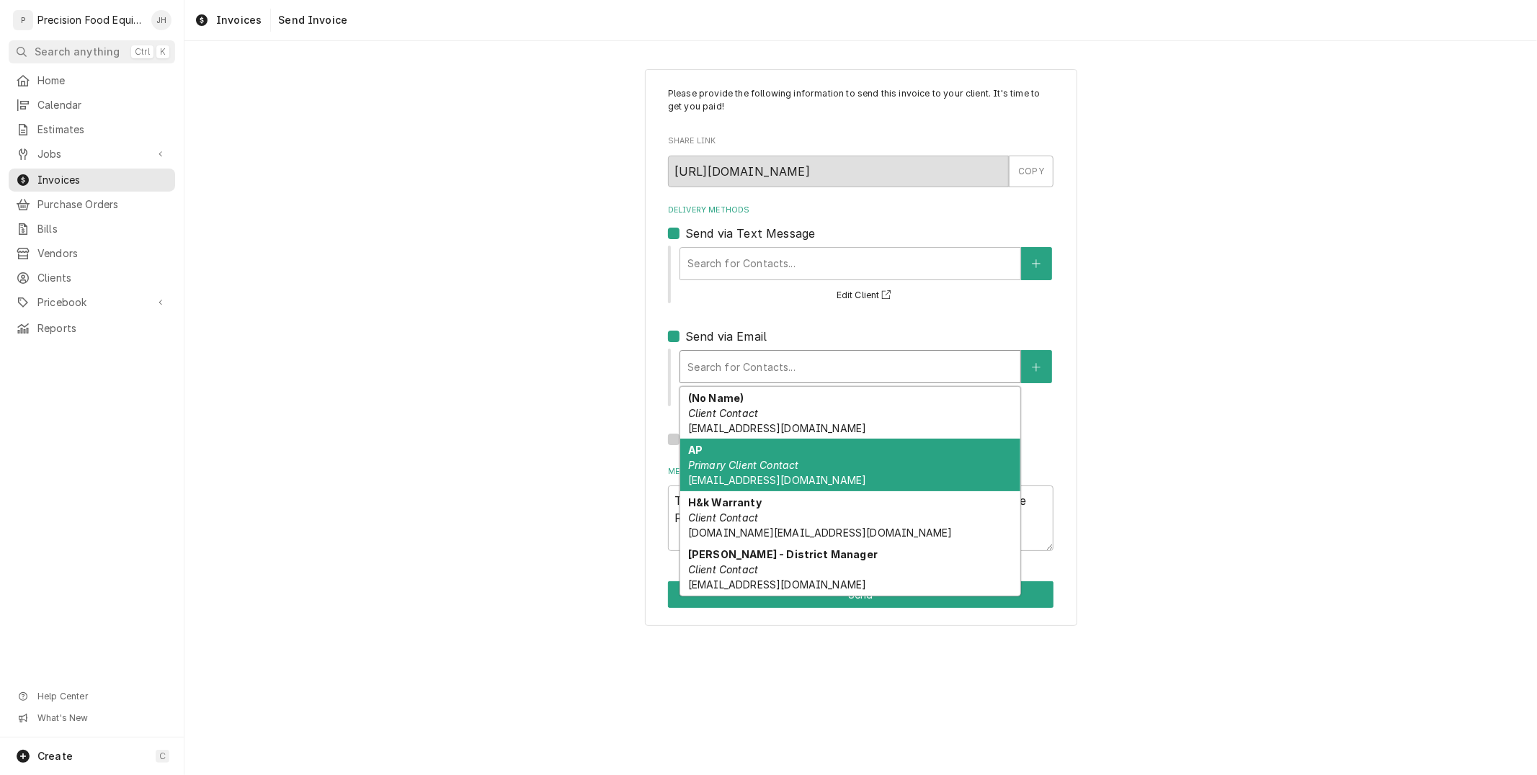
click at [825, 456] on div "AP Primary Client Contact popinv@znhfoodsinc.com" at bounding box center [850, 465] width 340 height 53
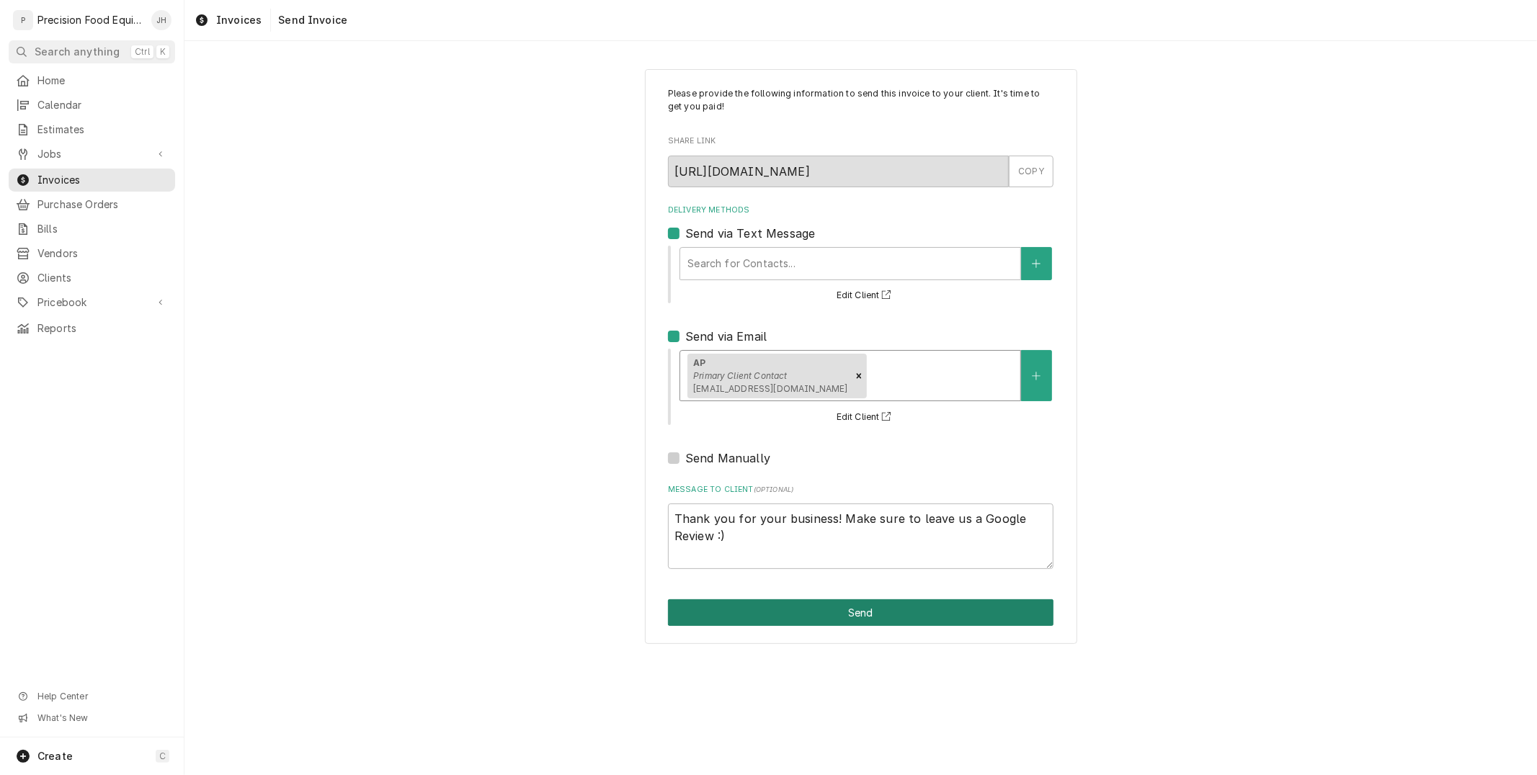
click at [862, 603] on button "Send" at bounding box center [860, 612] width 385 height 27
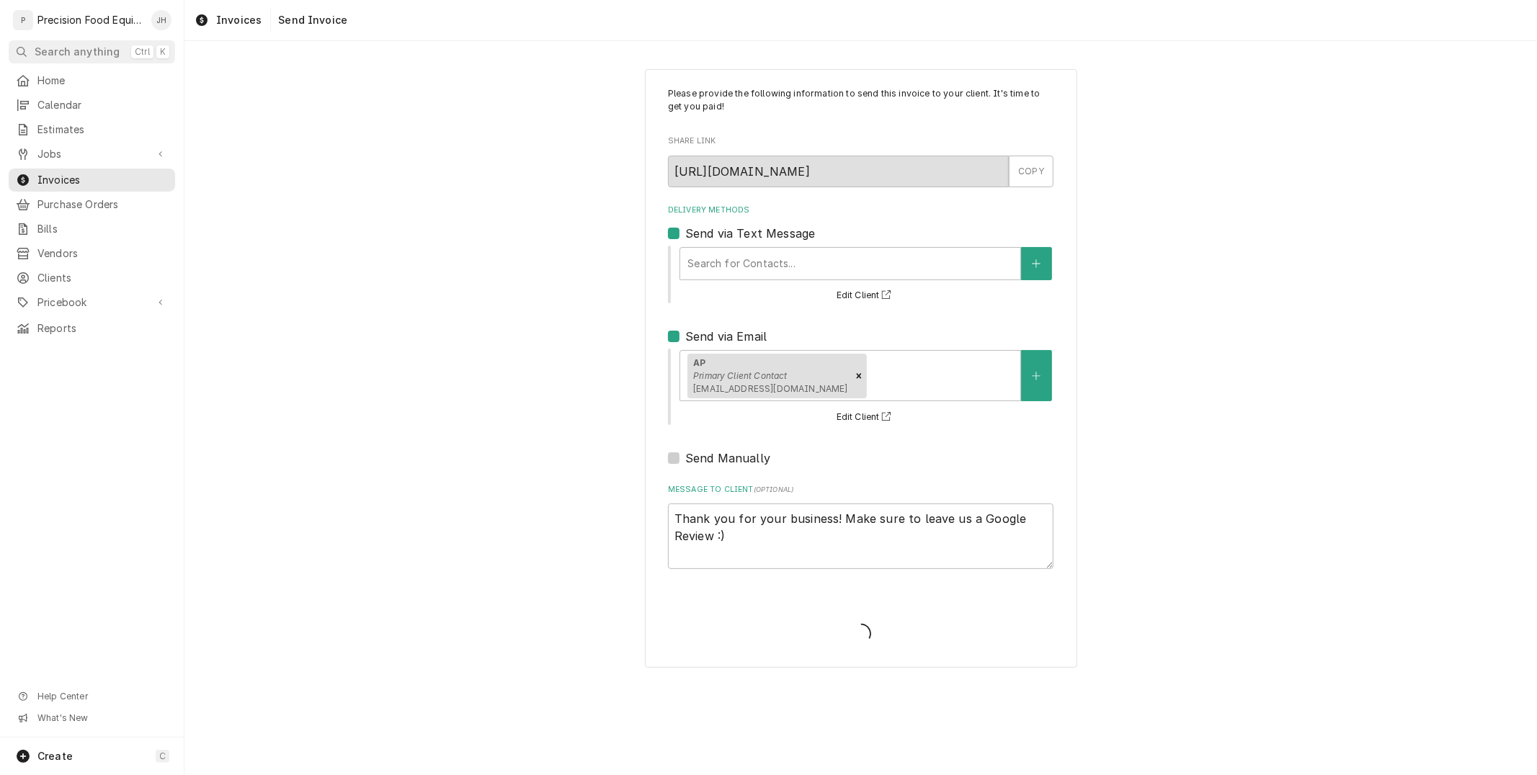
type textarea "x"
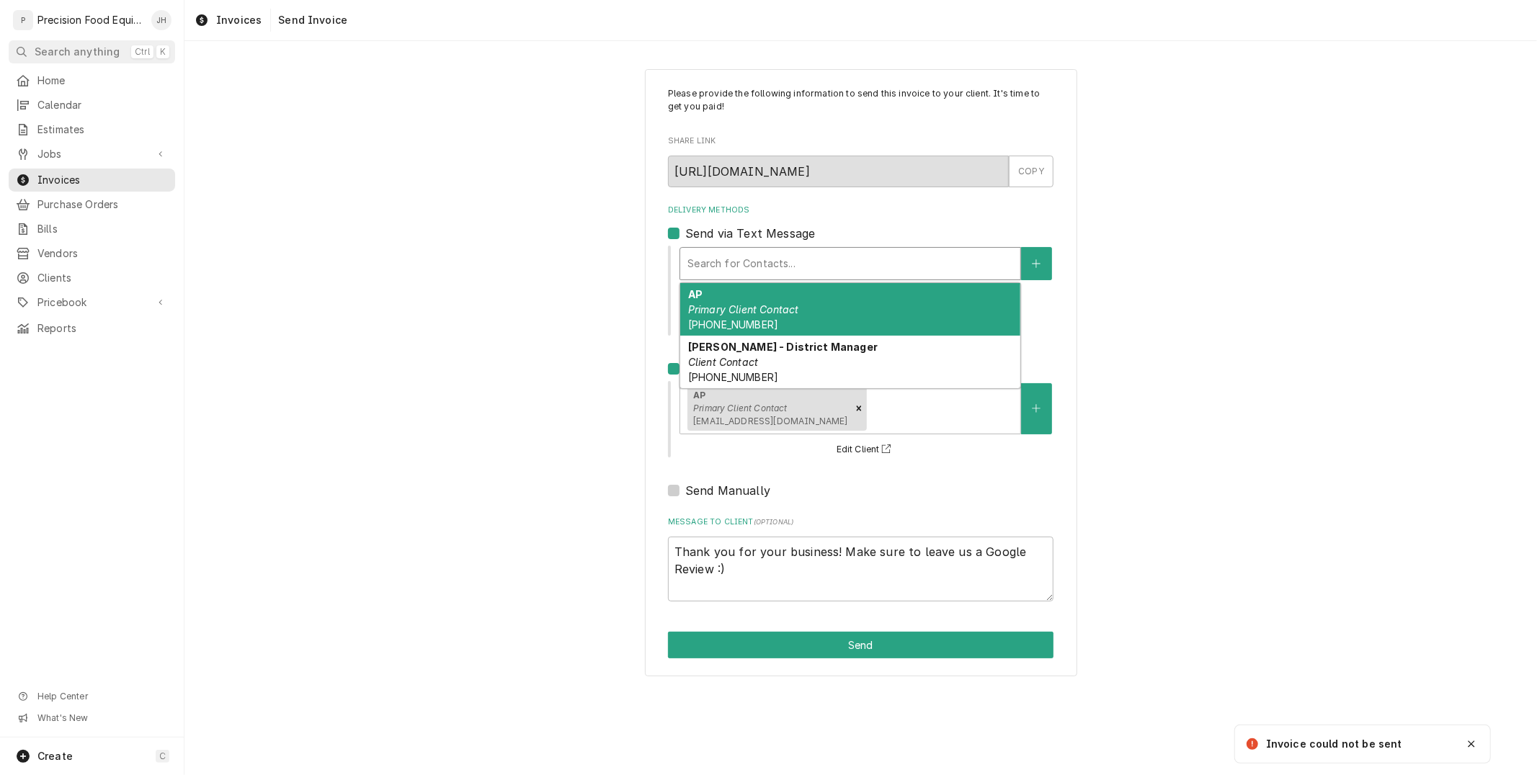
click at [847, 249] on div "Search for Contacts..." at bounding box center [850, 264] width 340 height 32
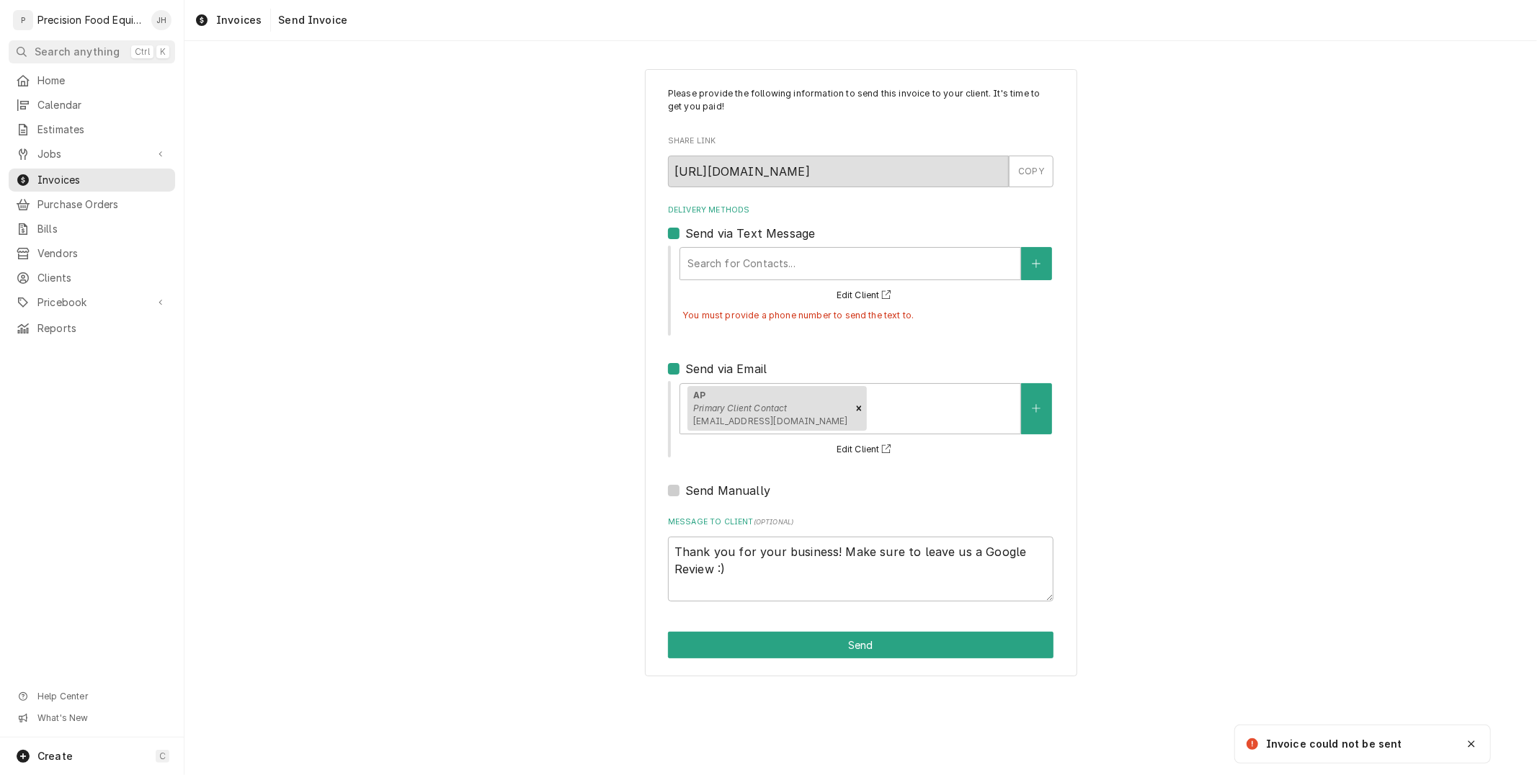
click at [685, 238] on label "Send via Text Message" at bounding box center [750, 233] width 130 height 17
click at [685, 238] on input "Send via Text Message" at bounding box center [877, 241] width 385 height 32
checkbox input "false"
type textarea "x"
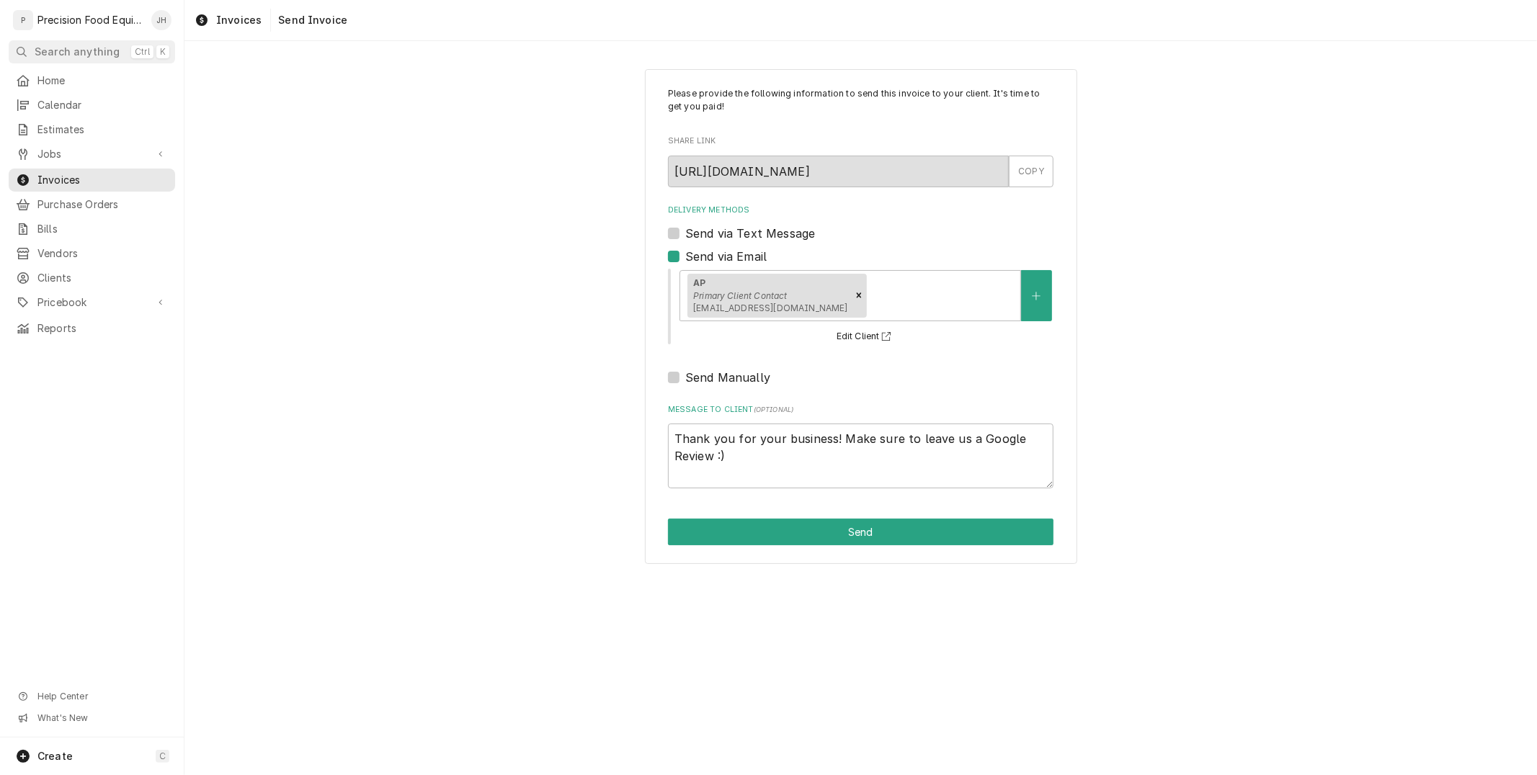
click at [685, 232] on label "Send via Text Message" at bounding box center [750, 233] width 130 height 17
click at [685, 232] on input "Send via Text Message" at bounding box center [877, 241] width 385 height 32
checkbox input "true"
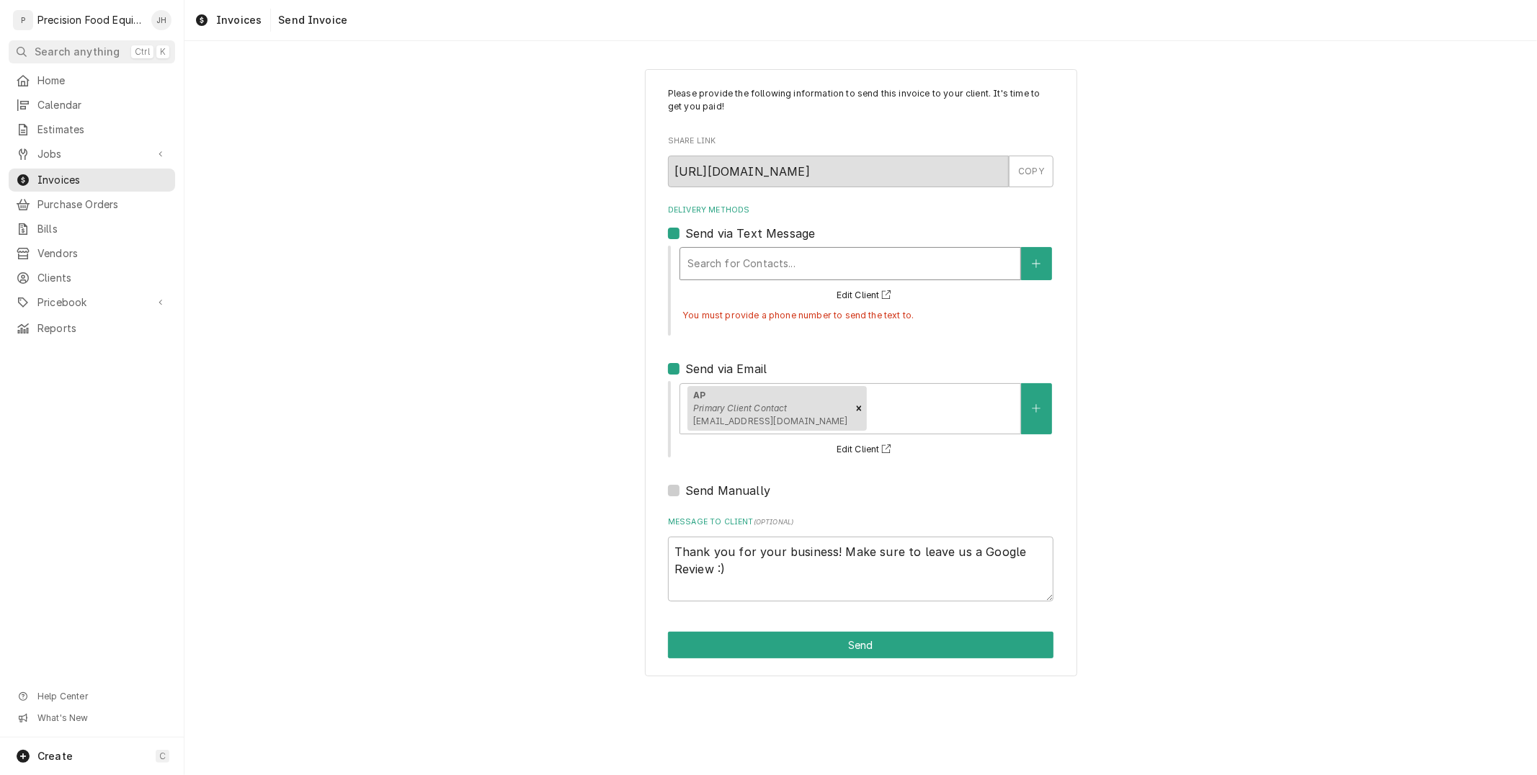
click at [710, 260] on div "Delivery Methods" at bounding box center [850, 264] width 326 height 26
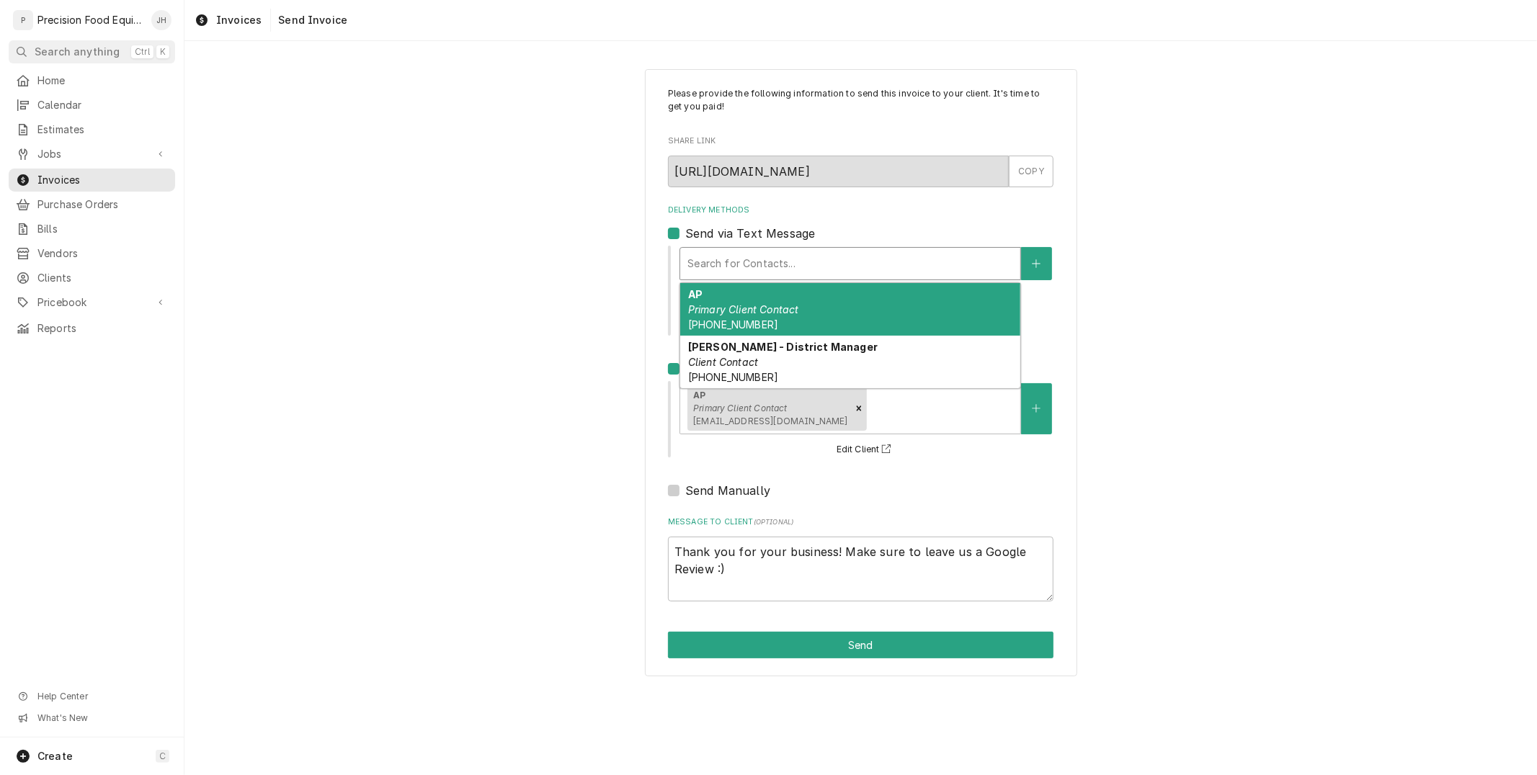
click at [735, 297] on div "AP Primary Client Contact (480) 813-4346" at bounding box center [850, 309] width 340 height 53
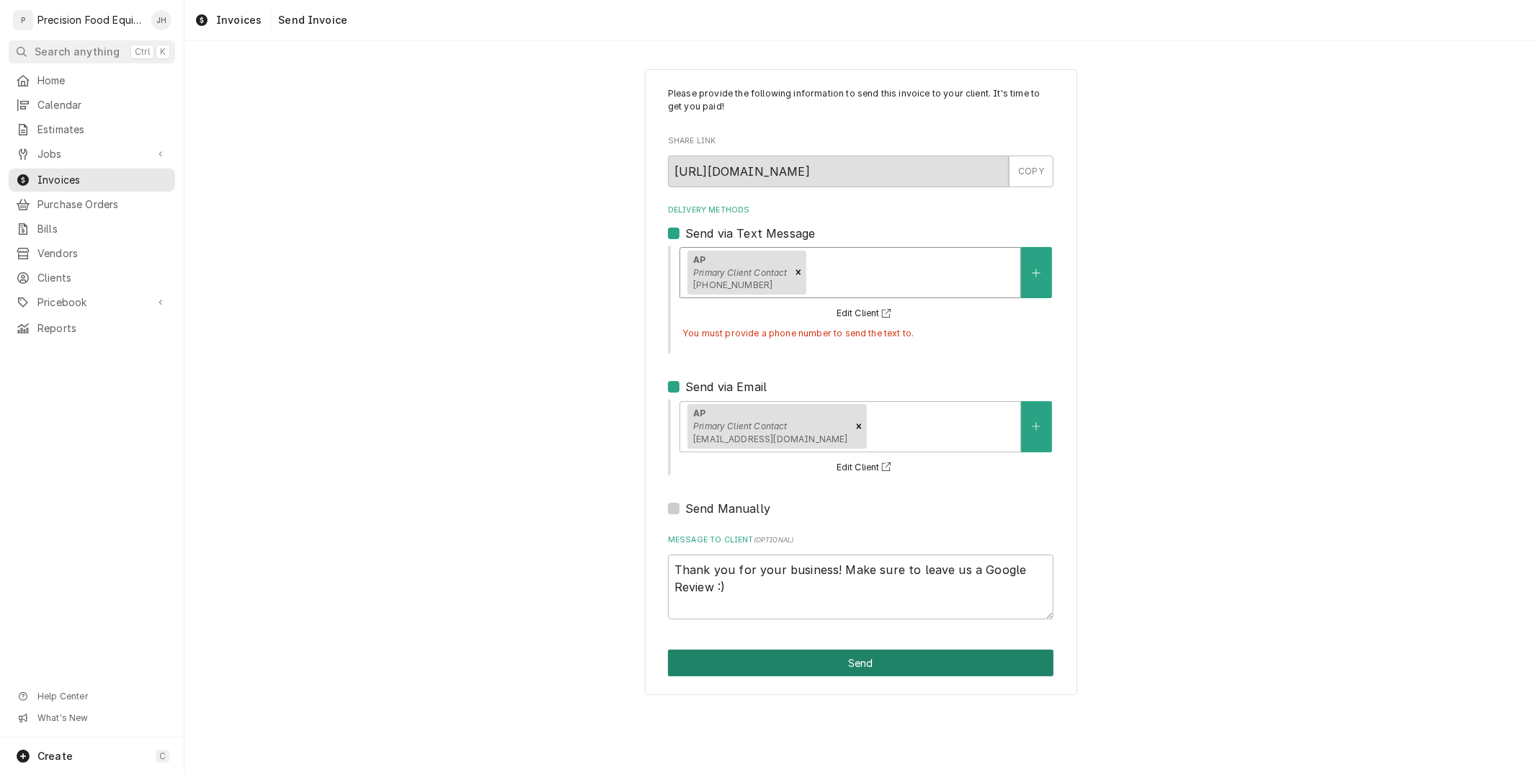
click at [862, 656] on button "Send" at bounding box center [860, 663] width 385 height 27
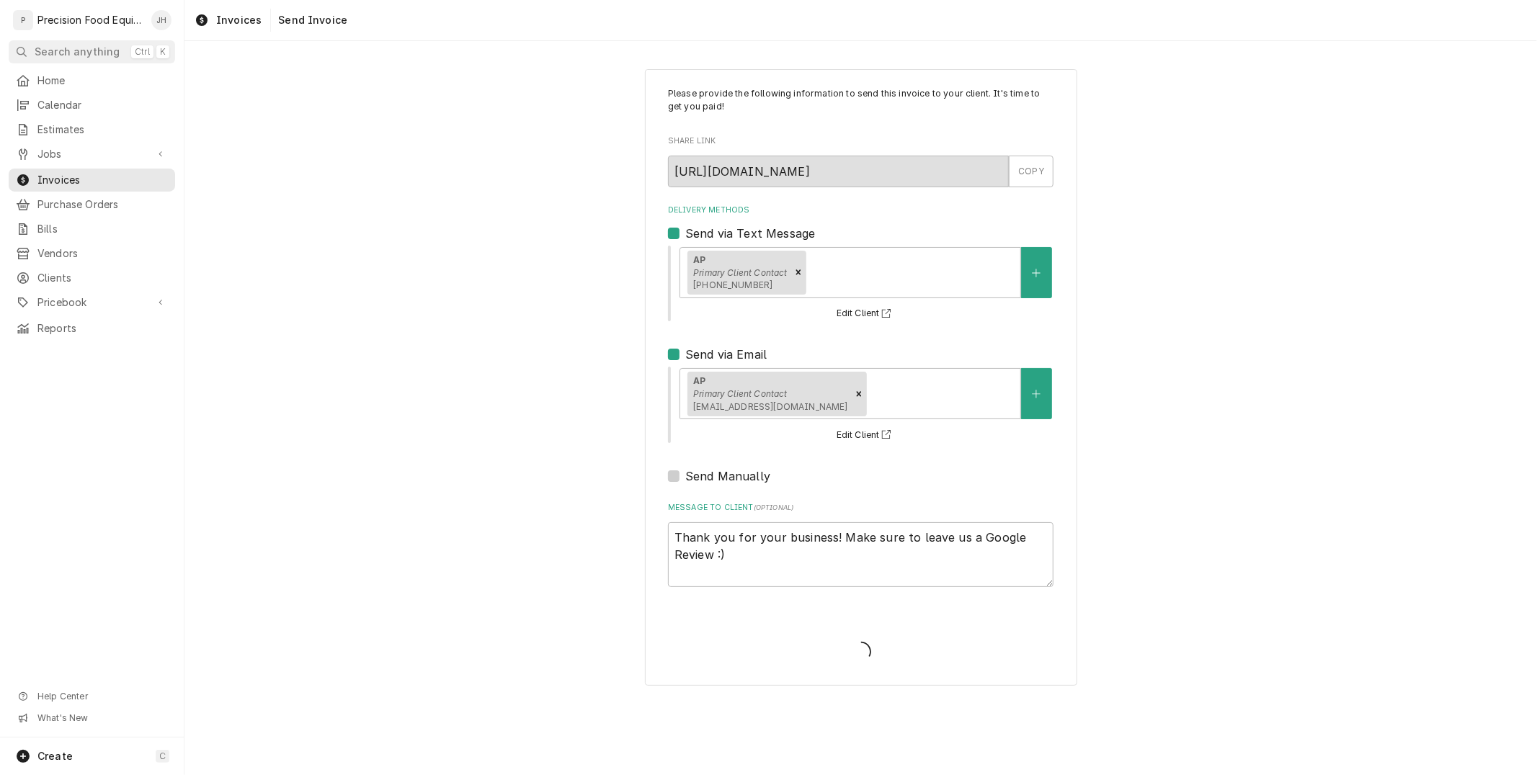
type textarea "x"
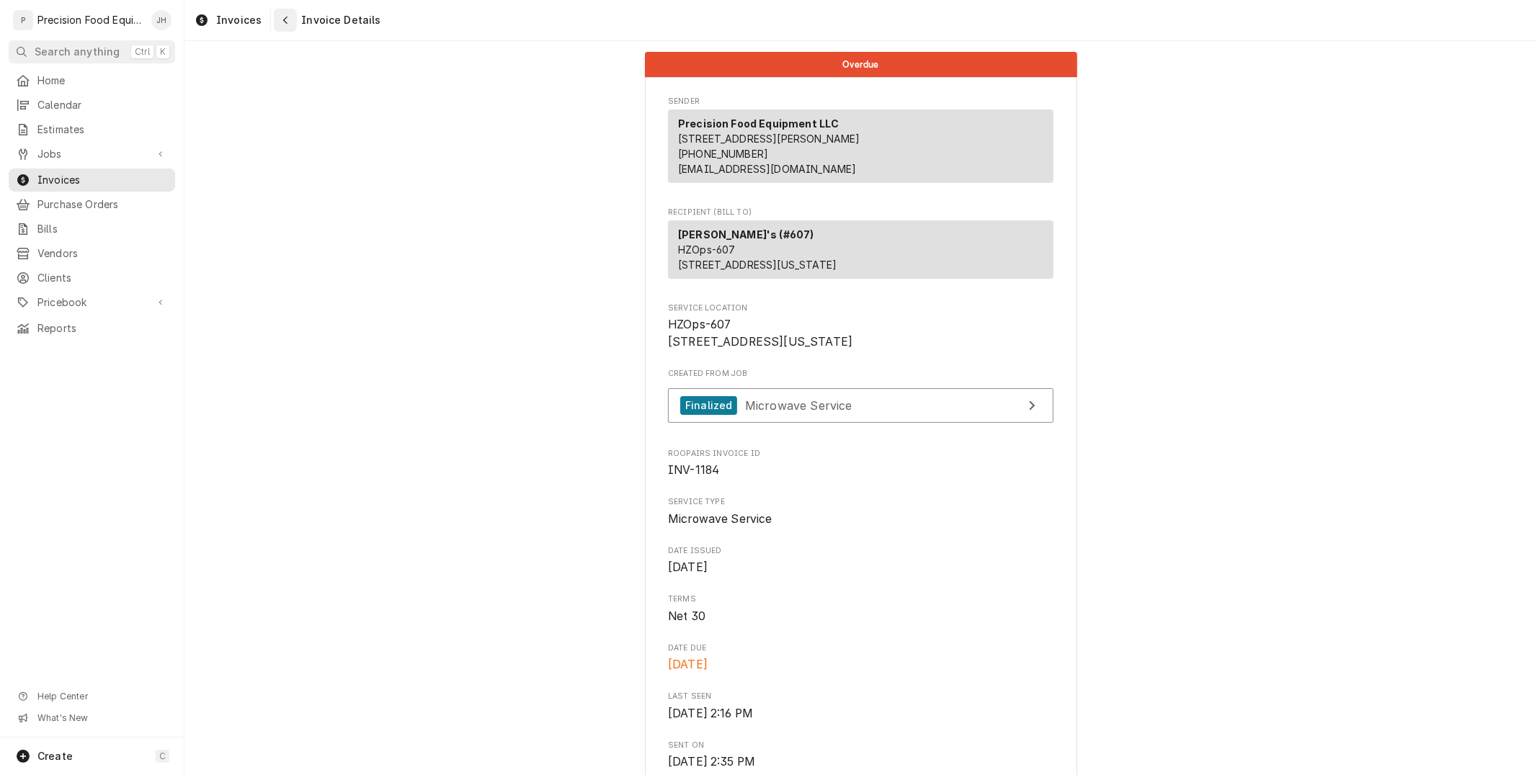
click at [274, 19] on button "Navigate back" at bounding box center [285, 20] width 23 height 23
click at [278, 19] on div "Navigate back" at bounding box center [285, 20] width 14 height 14
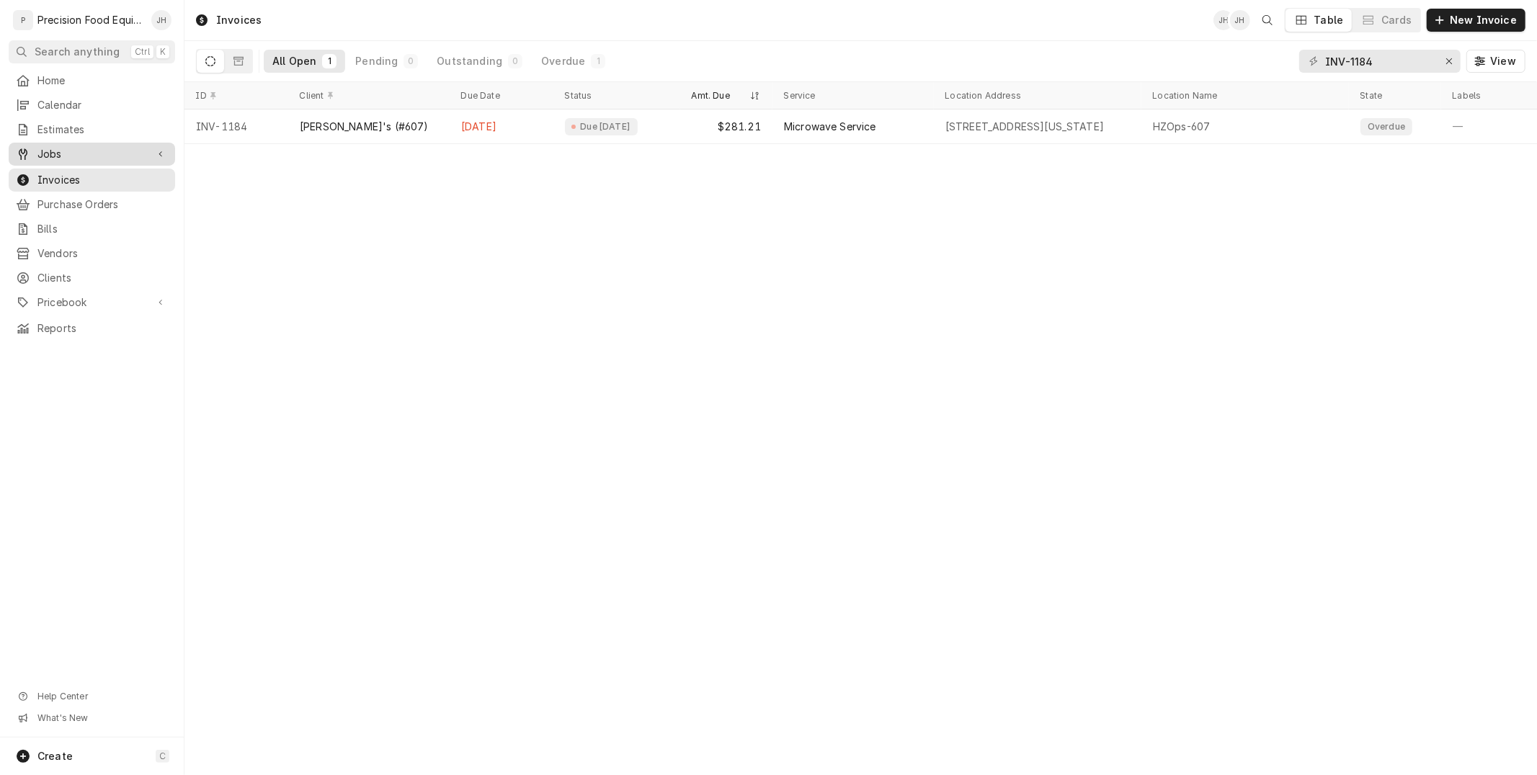
click at [55, 148] on span "Jobs" at bounding box center [91, 154] width 109 height 14
click at [59, 173] on span "Jobs" at bounding box center [102, 178] width 130 height 14
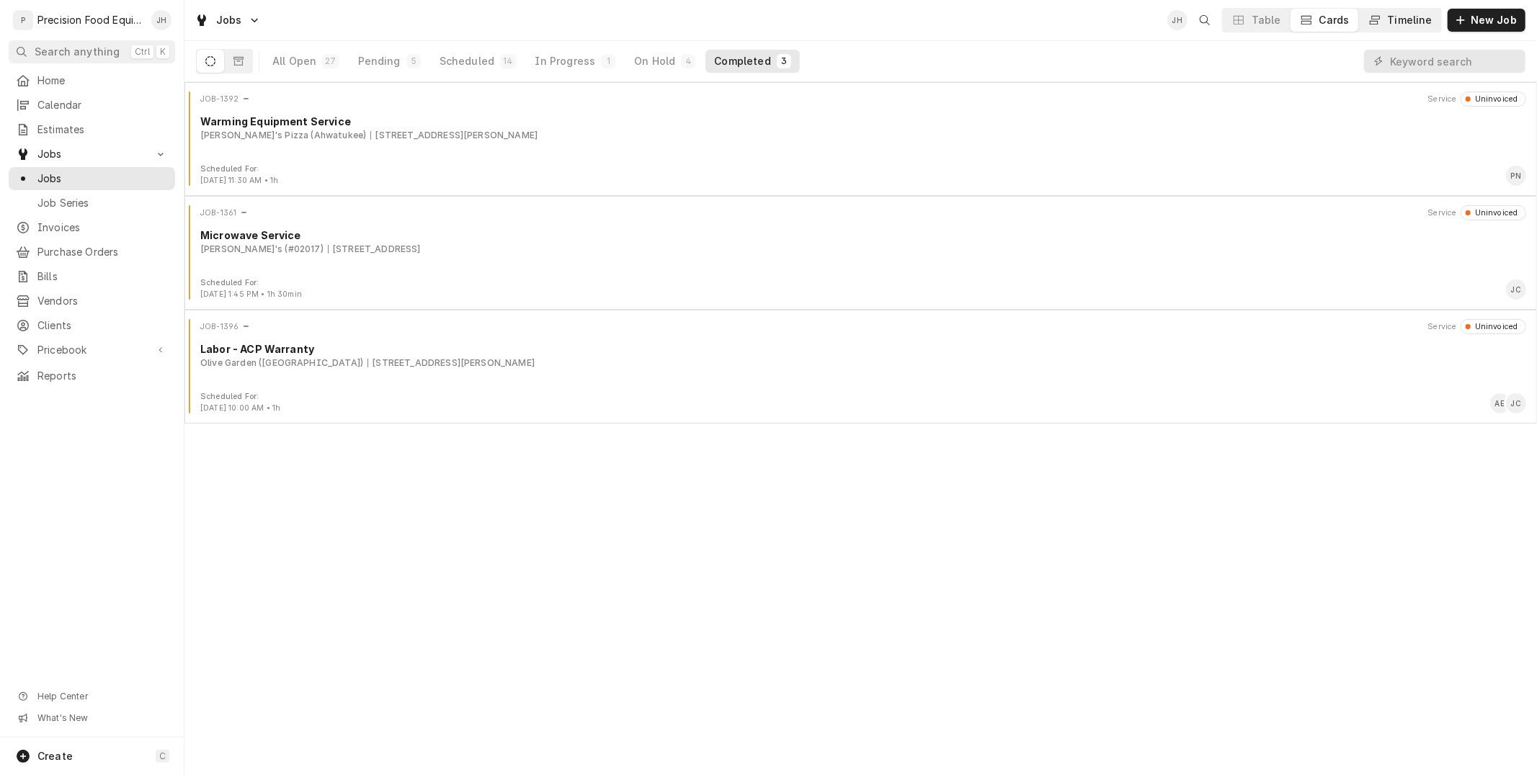
click at [1416, 17] on div "Timeline" at bounding box center [1410, 20] width 45 height 14
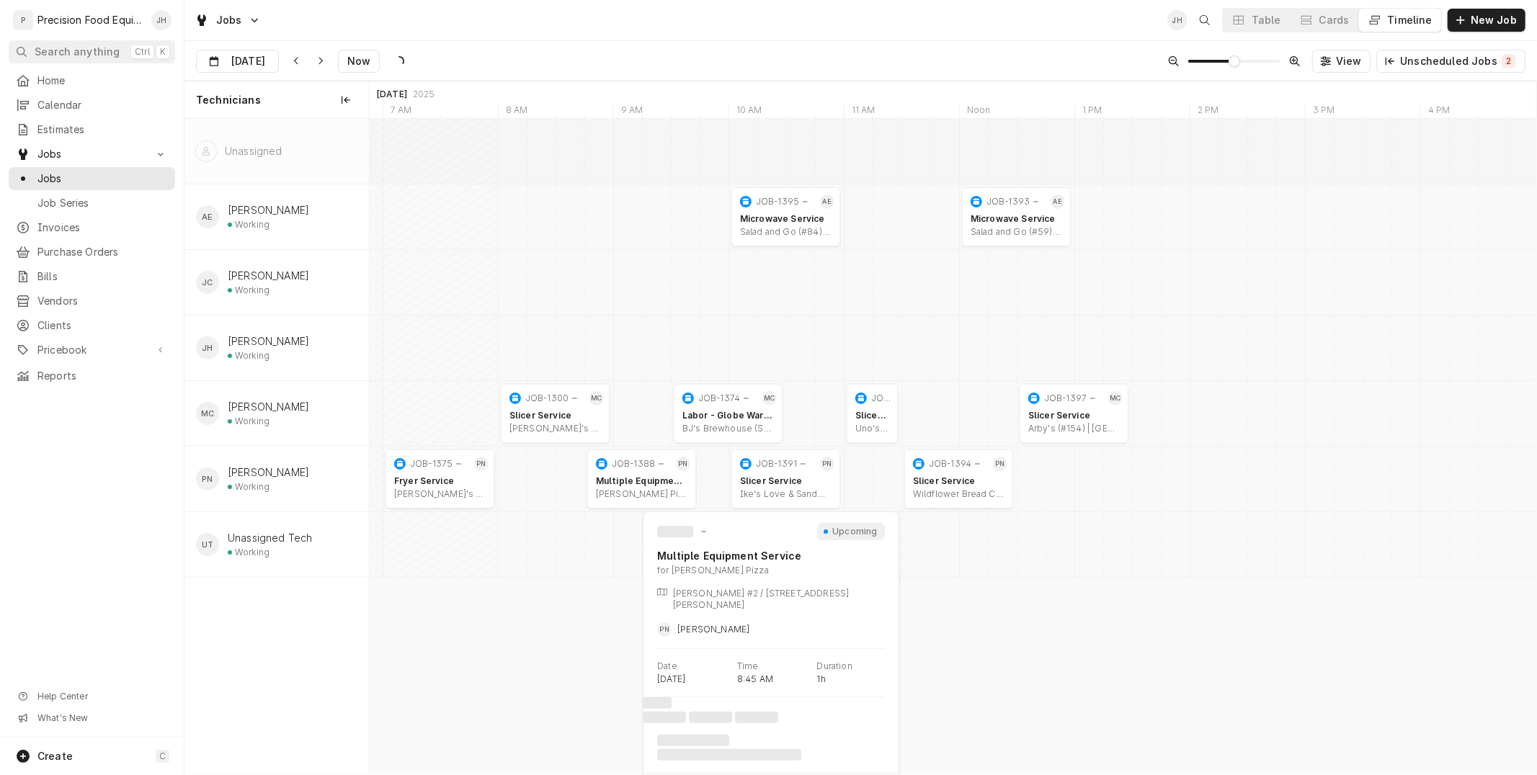
scroll to position [0, 23561]
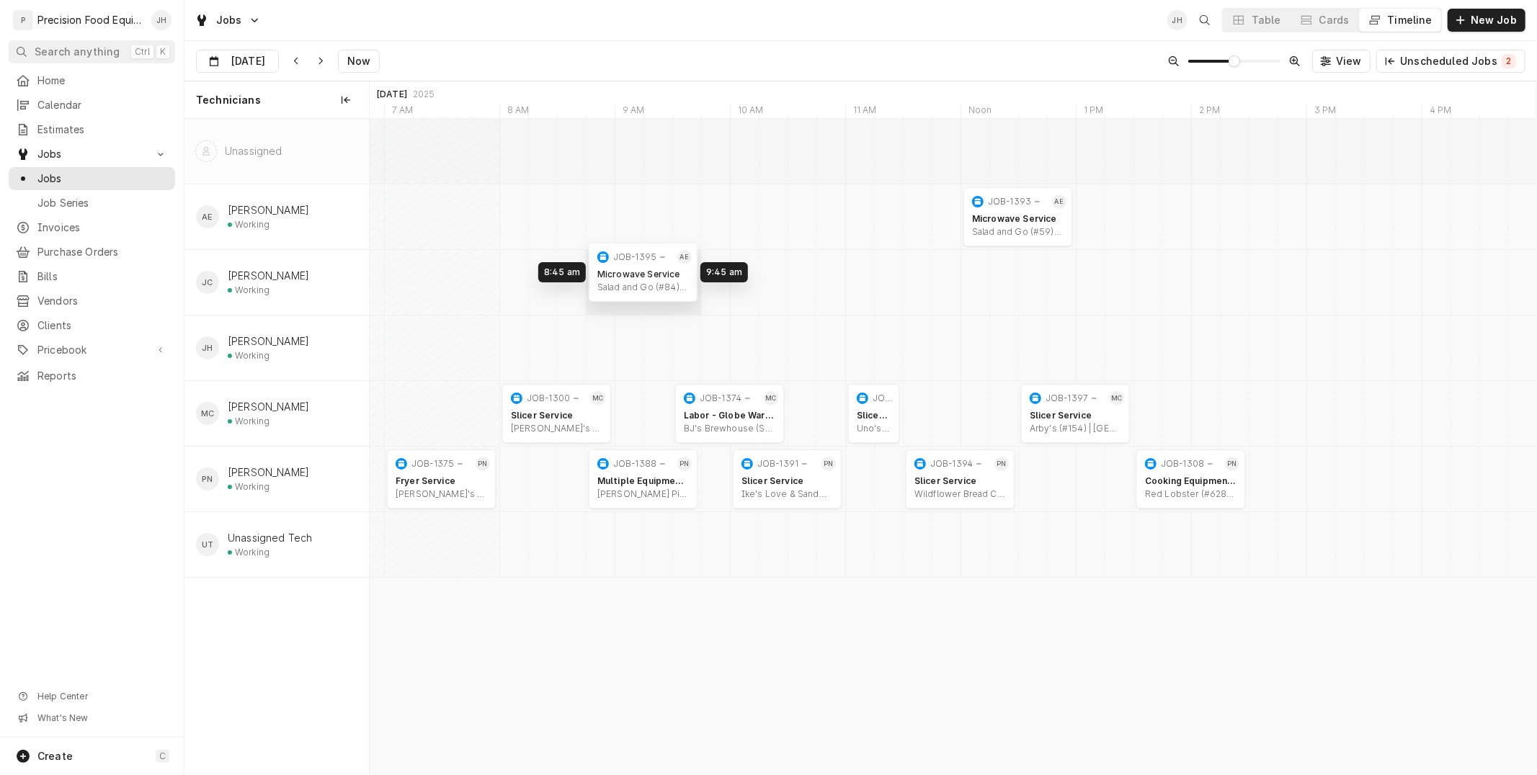
drag, startPoint x: 789, startPoint y: 220, endPoint x: 654, endPoint y: 276, distance: 145.7
click at [654, 276] on div "8:45 AM 9:45 AM JOB-1395 AE Microwave Service Salad and Go (#84) | [GEOGRAPHIC_…" at bounding box center [953, 447] width 1167 height 656
drag, startPoint x: 1019, startPoint y: 211, endPoint x: 808, endPoint y: 282, distance: 221.9
click at [808, 282] on div "8:45 AM 9:45 AM JOB-1395 JC Microwave Service Salad and Go (#84) | [GEOGRAPHIC_…" at bounding box center [953, 447] width 1167 height 656
